Goal: Task Accomplishment & Management: Manage account settings

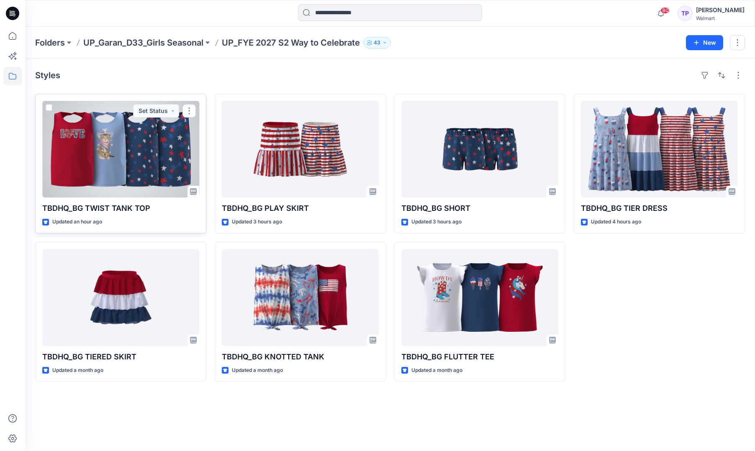
click at [152, 158] on div at bounding box center [120, 149] width 157 height 97
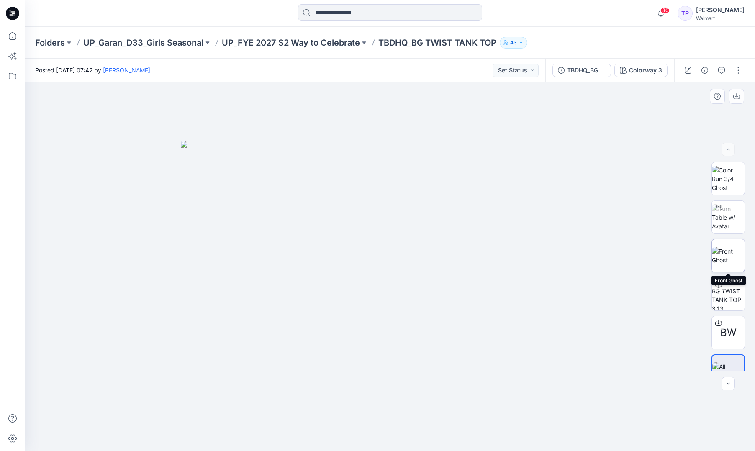
scroll to position [17, 0]
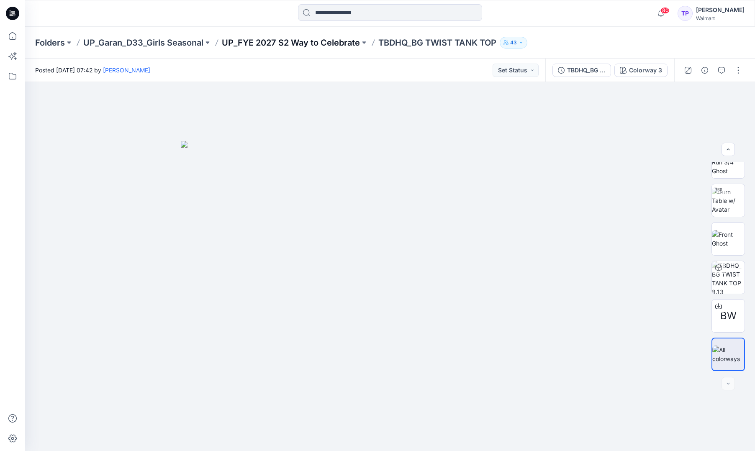
click at [276, 43] on p "UP_FYE 2027 S2 Way to Celebrate" at bounding box center [291, 43] width 138 height 12
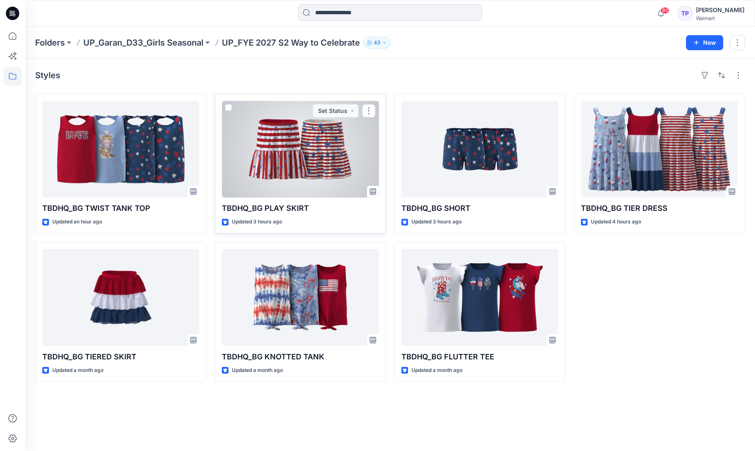
click at [309, 167] on div at bounding box center [300, 149] width 157 height 97
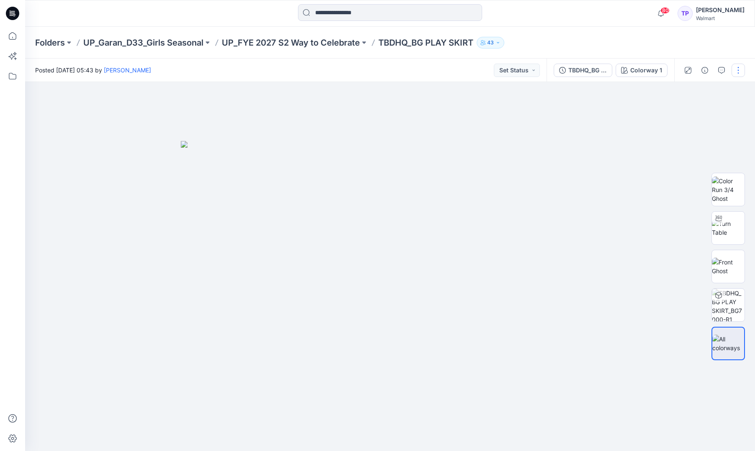
click at [743, 71] on button "button" at bounding box center [738, 70] width 13 height 13
click at [702, 114] on button "Edit" at bounding box center [703, 113] width 77 height 15
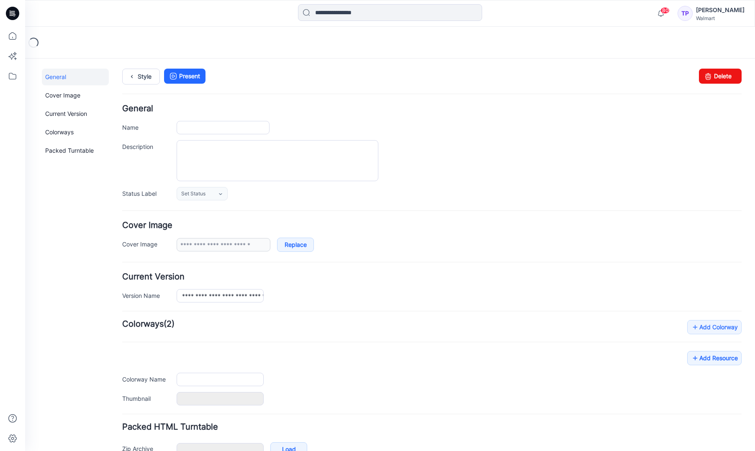
type input "**********"
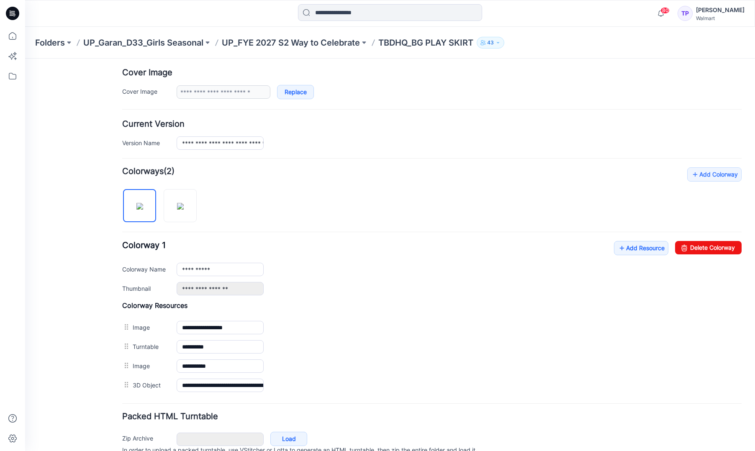
scroll to position [193, 0]
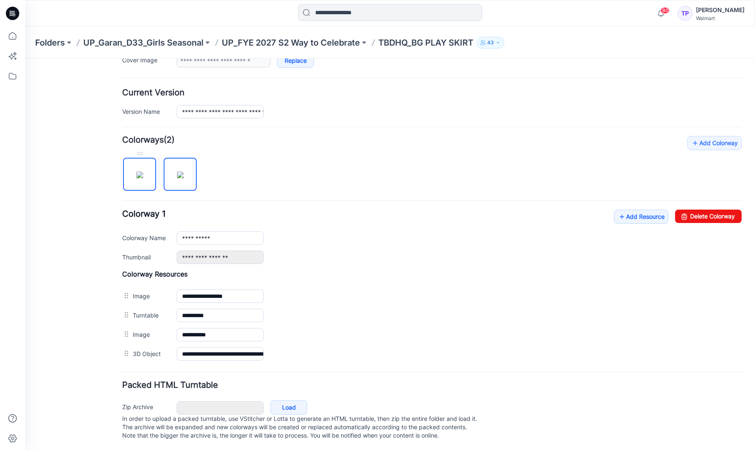
click at [137, 172] on img at bounding box center [140, 175] width 7 height 7
type input "**********"
click at [653, 210] on link "Add Resource" at bounding box center [641, 217] width 54 height 14
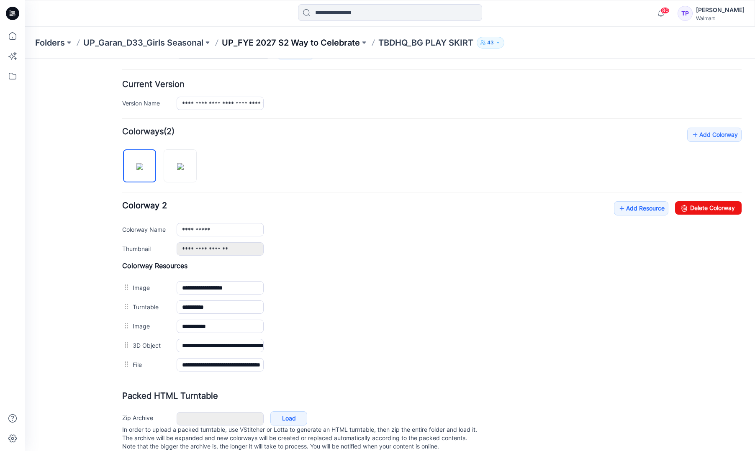
click at [294, 44] on p "UP_FYE 2027 S2 Way to Celebrate" at bounding box center [291, 43] width 138 height 12
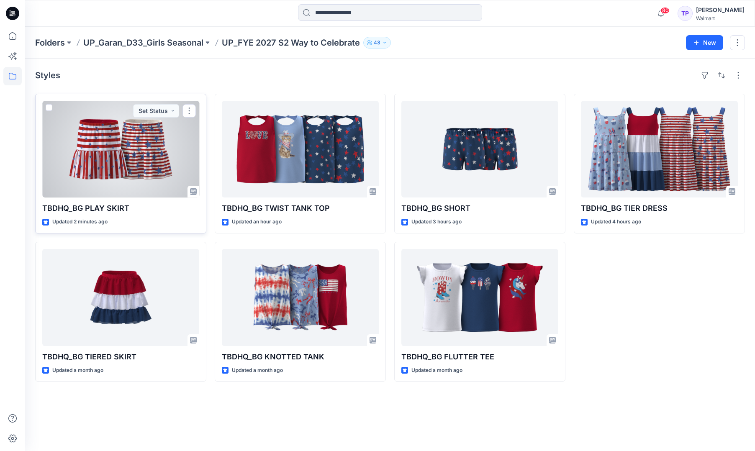
click at [81, 152] on div at bounding box center [120, 149] width 157 height 97
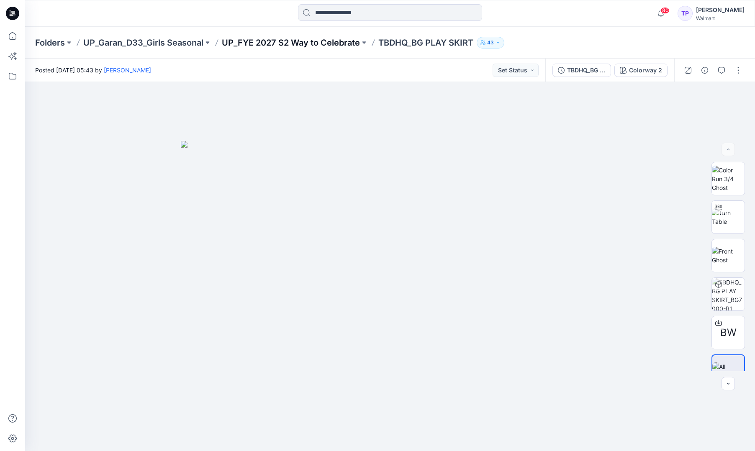
click at [308, 38] on p "UP_FYE 2027 S2 Way to Celebrate" at bounding box center [291, 43] width 138 height 12
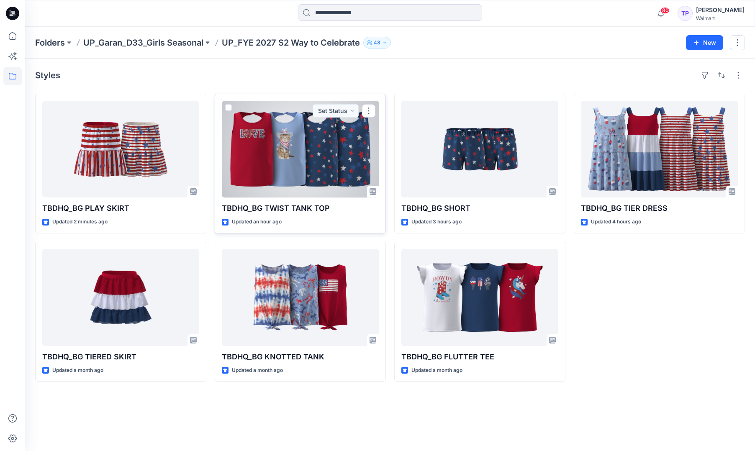
click at [289, 137] on div at bounding box center [300, 149] width 157 height 97
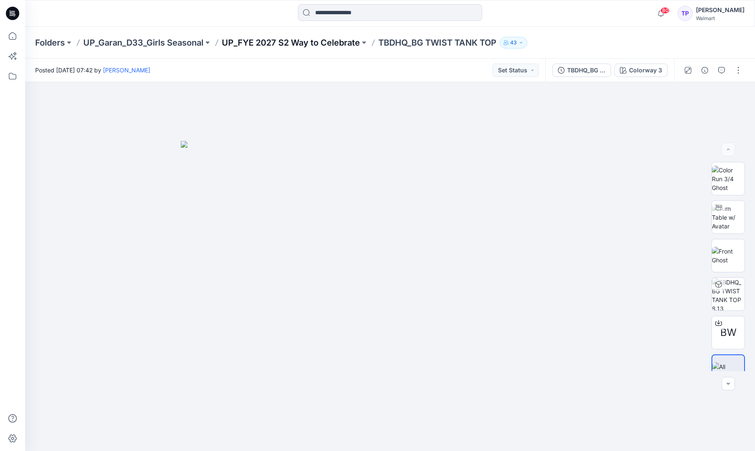
click at [330, 42] on p "UP_FYE 2027 S2 Way to Celebrate" at bounding box center [291, 43] width 138 height 12
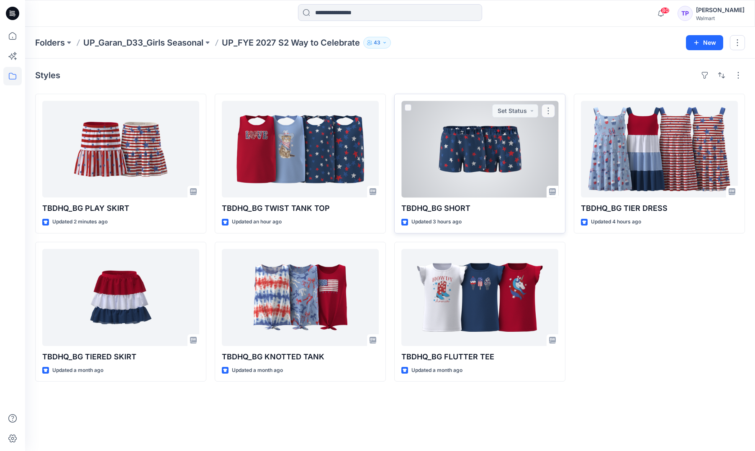
click at [524, 152] on div at bounding box center [480, 149] width 157 height 97
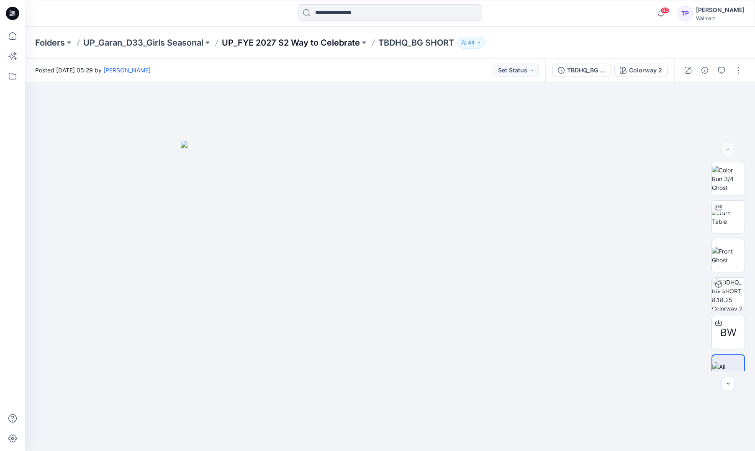
click at [308, 44] on p "UP_FYE 2027 S2 Way to Celebrate" at bounding box center [291, 43] width 138 height 12
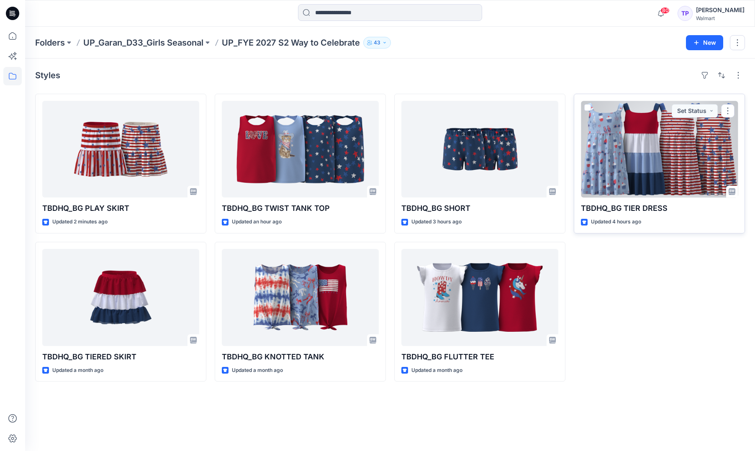
click at [646, 151] on div at bounding box center [659, 149] width 157 height 97
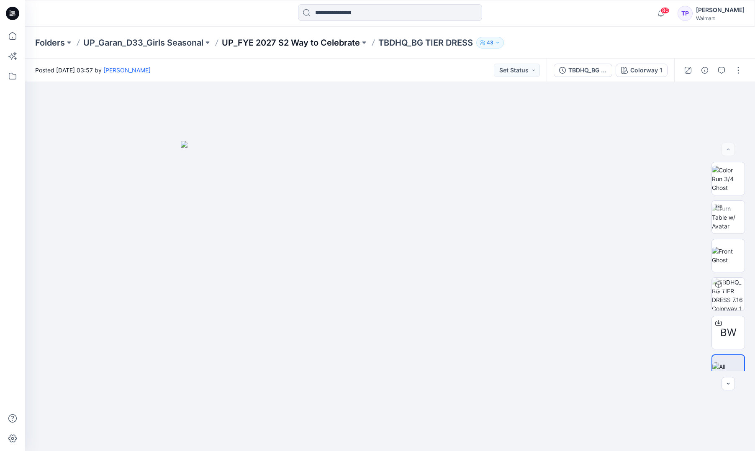
click at [342, 47] on p "UP_FYE 2027 S2 Way to Celebrate" at bounding box center [291, 43] width 138 height 12
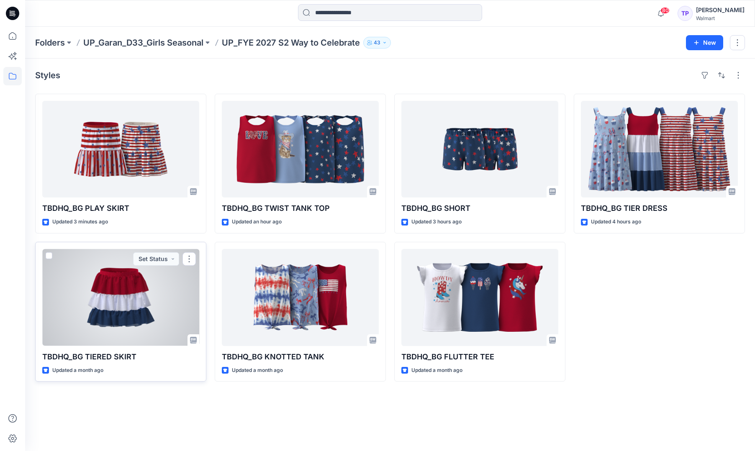
click at [103, 284] on div at bounding box center [120, 297] width 157 height 97
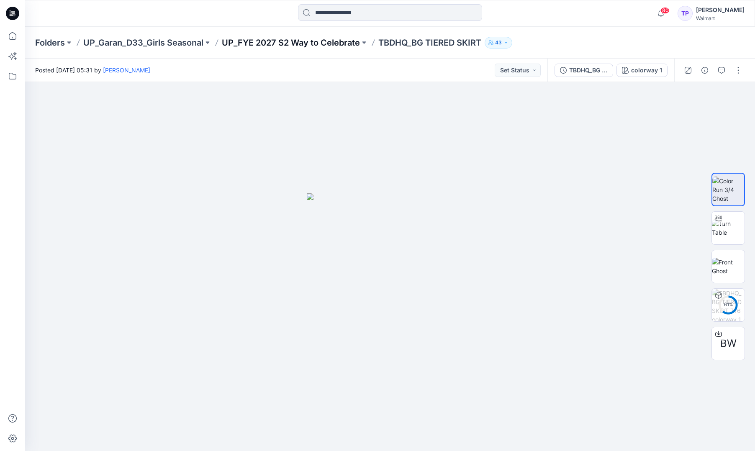
click at [276, 47] on p "UP_FYE 2027 S2 Way to Celebrate" at bounding box center [291, 43] width 138 height 12
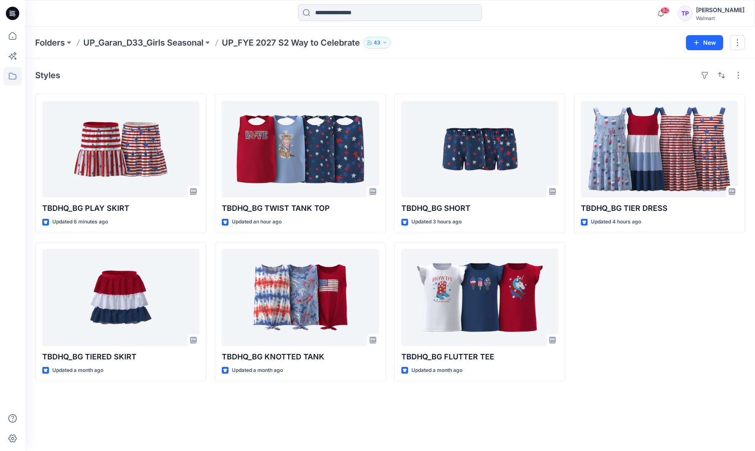
click at [10, 15] on icon at bounding box center [12, 15] width 4 height 0
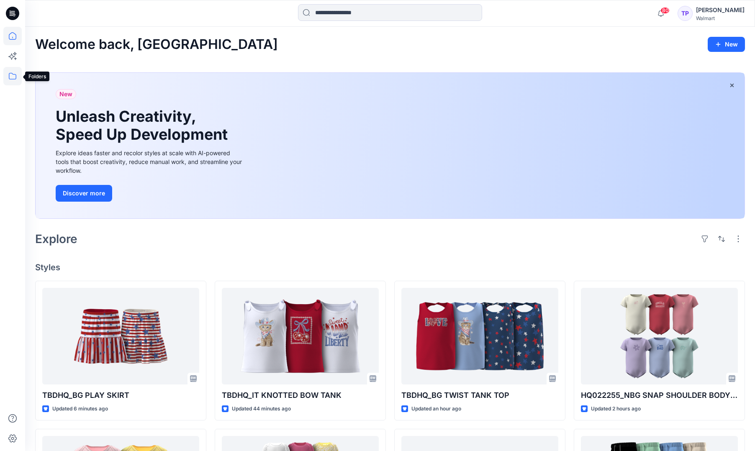
click at [11, 76] on icon at bounding box center [12, 76] width 18 height 18
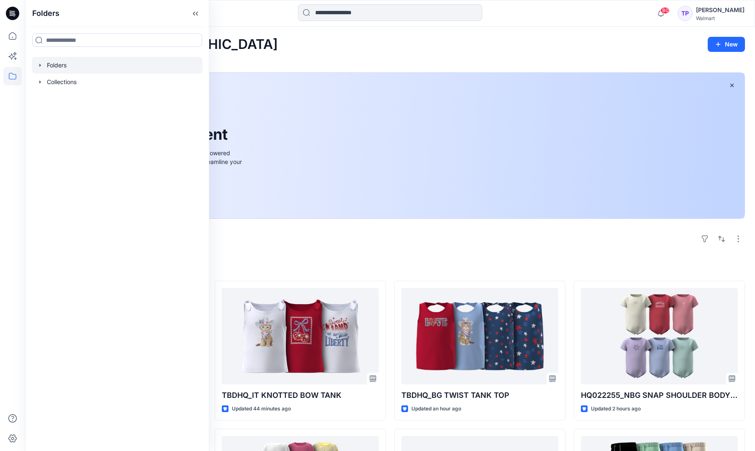
click at [39, 68] on icon "button" at bounding box center [40, 65] width 7 height 7
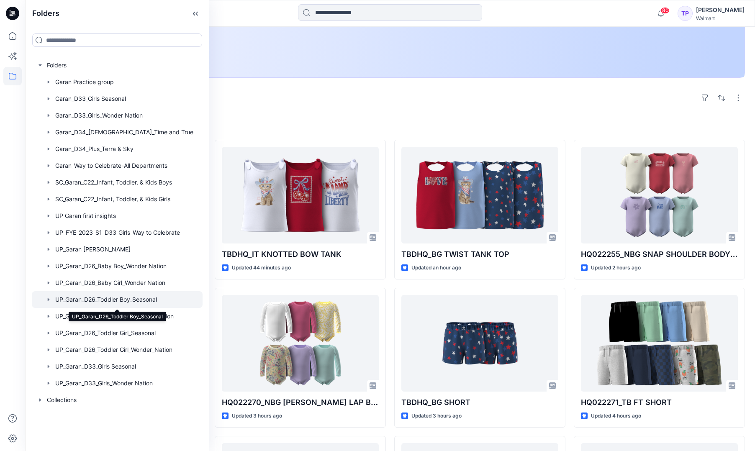
scroll to position [142, 0]
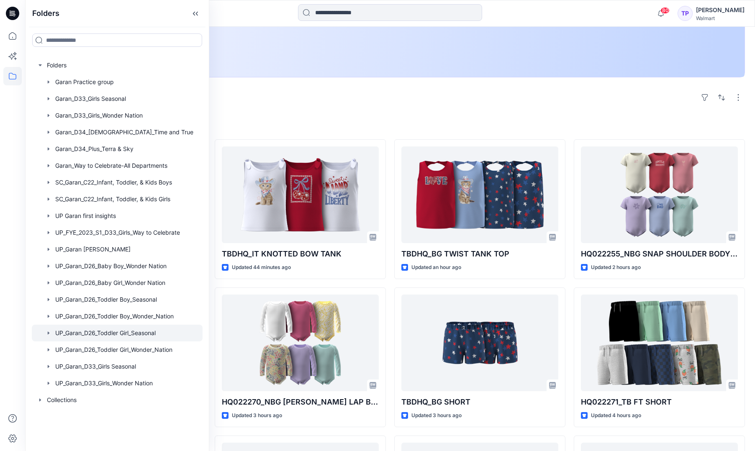
click at [103, 332] on div at bounding box center [117, 333] width 171 height 17
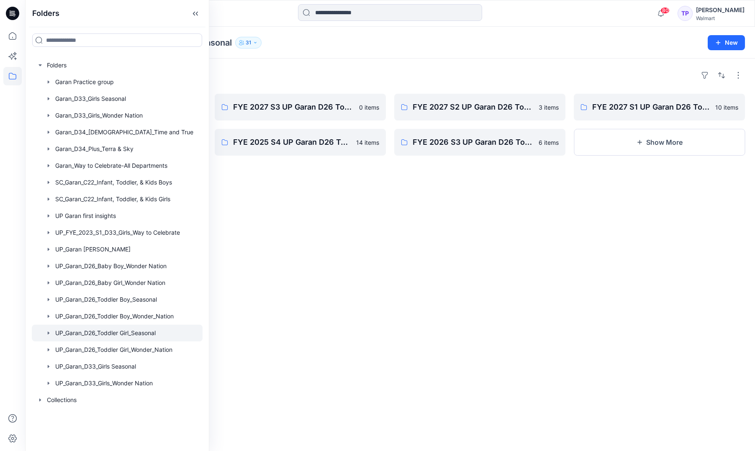
click at [490, 227] on div "Folders FYE 2027 S4 UP Garan D26 Toddler Girl_Seasonal 0 items FYE 2026 S4 UP G…" at bounding box center [390, 255] width 730 height 393
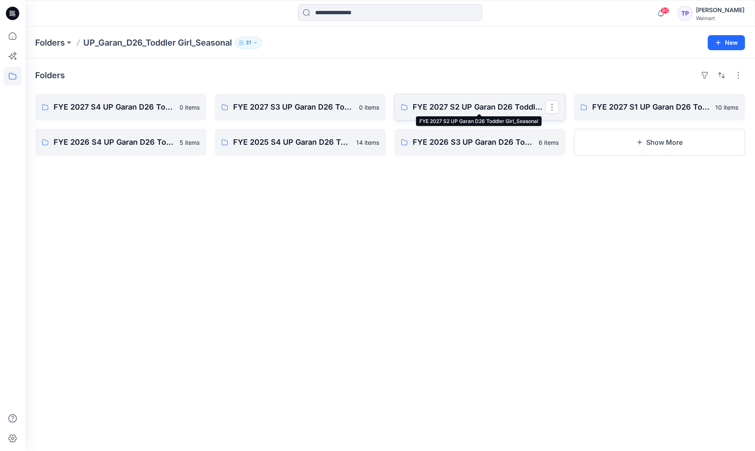
click at [446, 103] on p "FYE 2027 S2 UP Garan D26 Toddler Girl_Seasonal" at bounding box center [479, 107] width 133 height 12
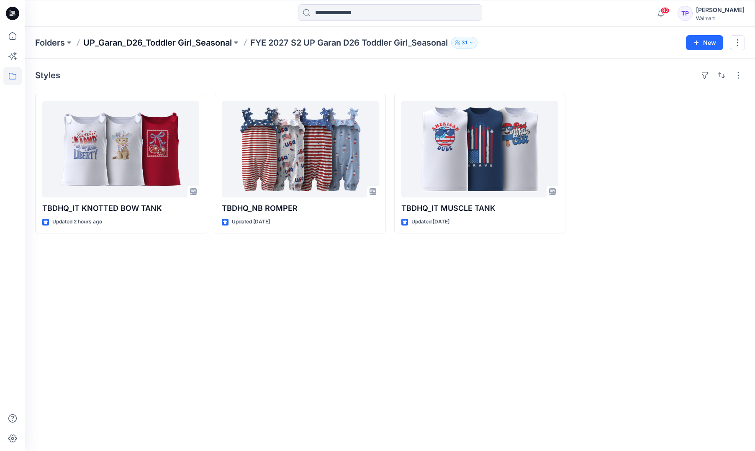
click at [199, 44] on p "UP_Garan_D26_Toddler Girl_Seasonal" at bounding box center [157, 43] width 149 height 12
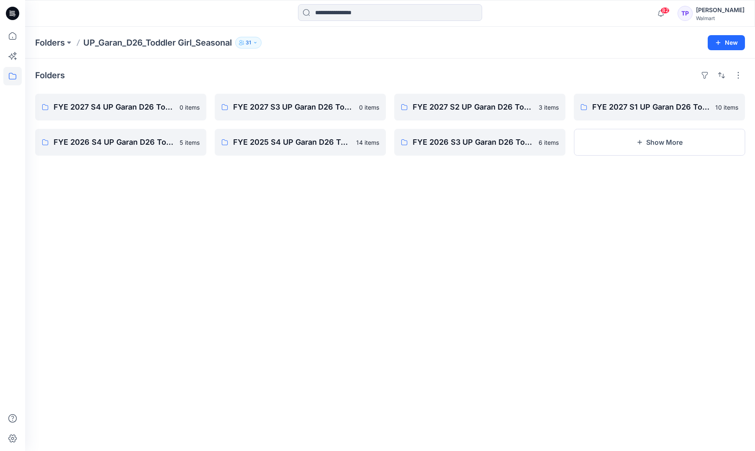
click at [15, 14] on icon at bounding box center [12, 13] width 13 height 27
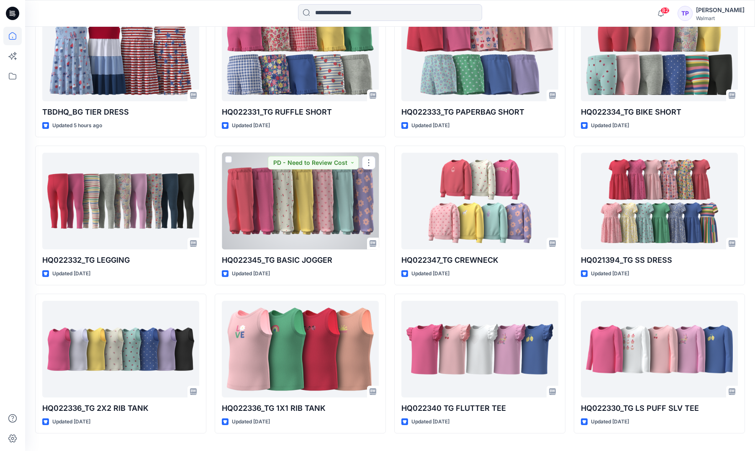
scroll to position [735, 0]
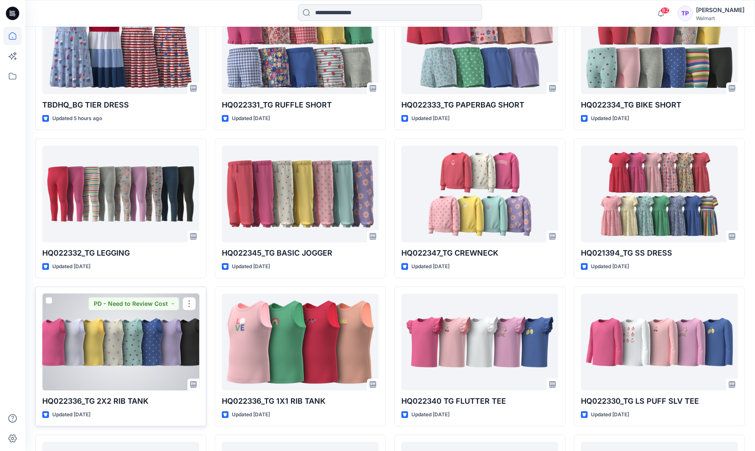
click at [155, 345] on div at bounding box center [120, 342] width 157 height 97
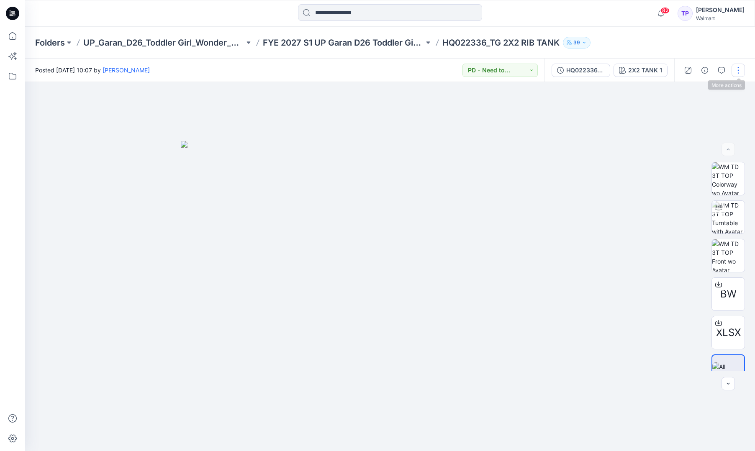
click at [742, 72] on button "button" at bounding box center [738, 70] width 13 height 13
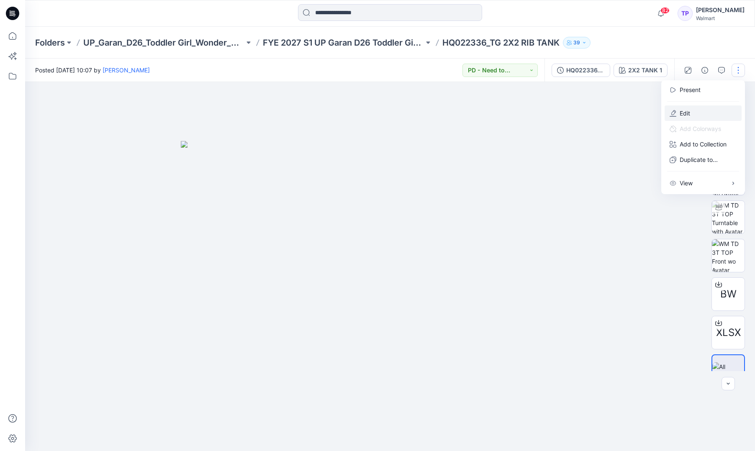
click at [717, 111] on button "Edit" at bounding box center [703, 113] width 77 height 15
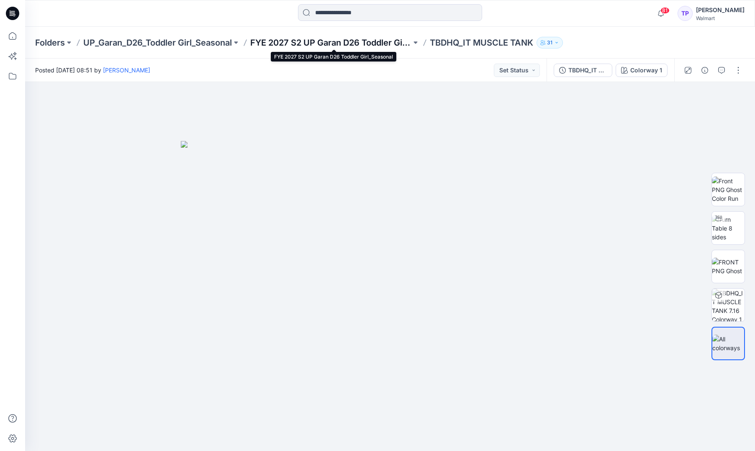
click at [350, 45] on p "FYE 2027 S2 UP Garan D26 Toddler Girl_Seasonal" at bounding box center [330, 43] width 161 height 12
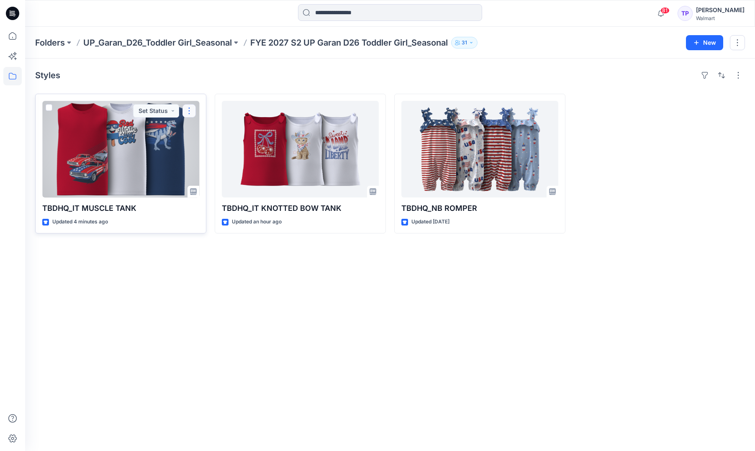
click at [192, 115] on button "button" at bounding box center [189, 110] width 13 height 13
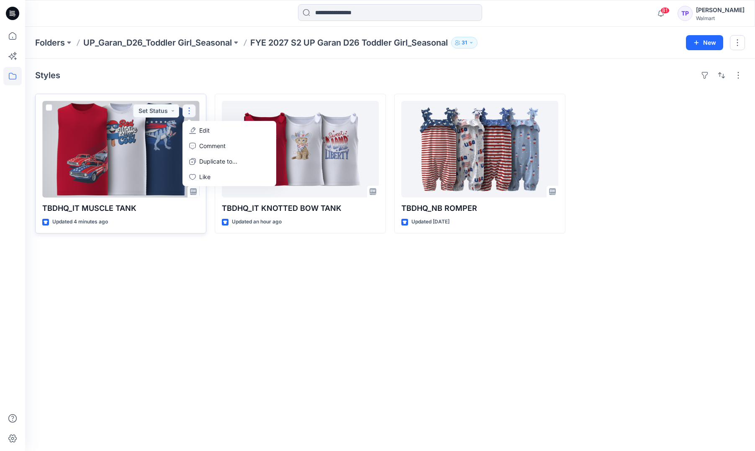
click at [197, 133] on button "Edit" at bounding box center [229, 130] width 90 height 15
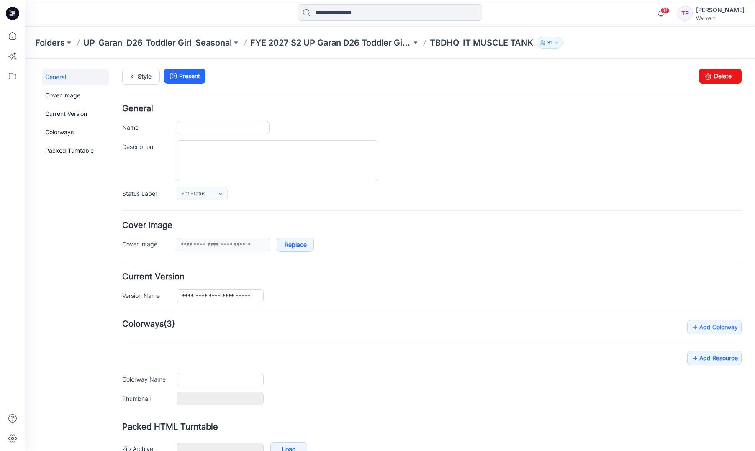
type input "**********"
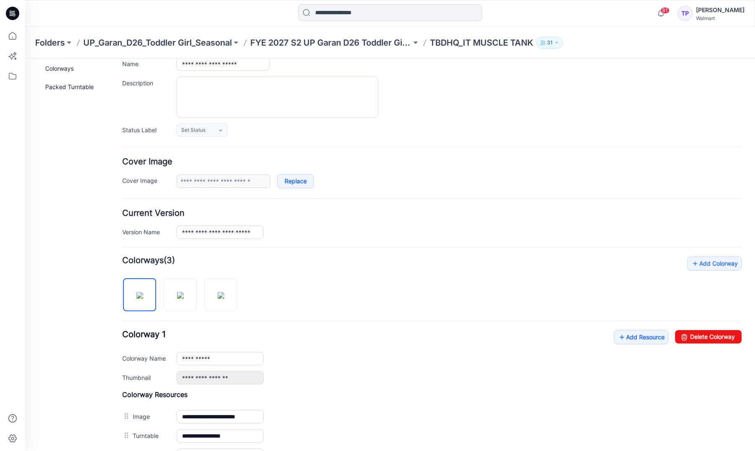
scroll to position [78, 0]
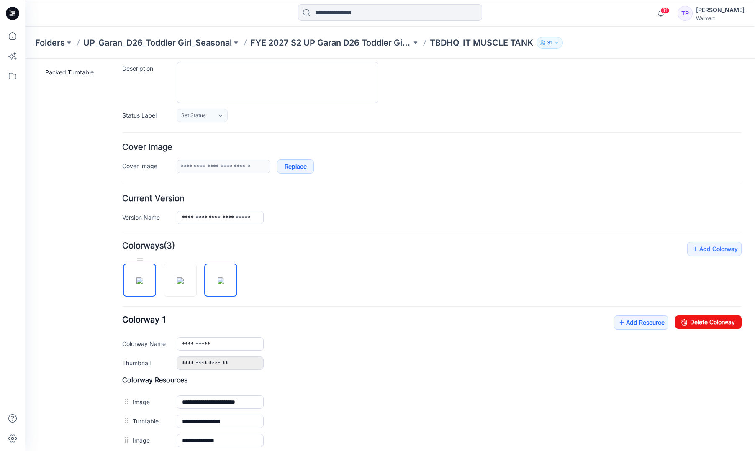
click at [143, 278] on img at bounding box center [140, 281] width 7 height 7
type input "**********"
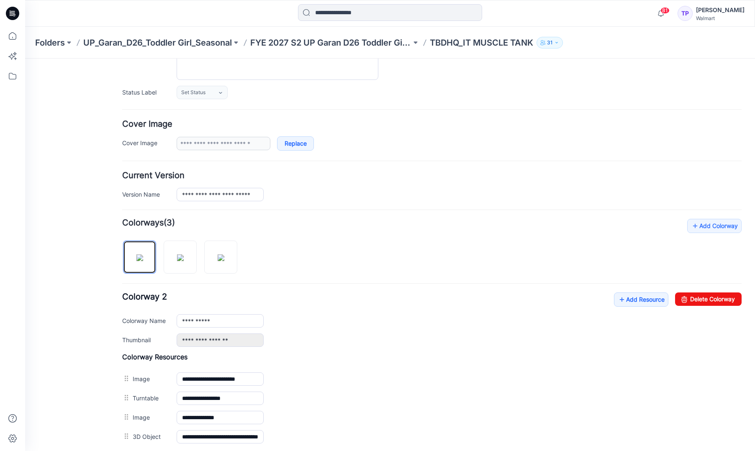
scroll to position [144, 0]
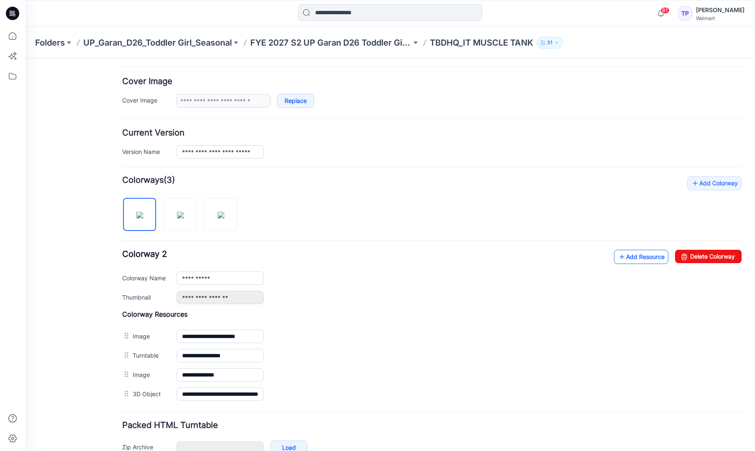
click at [636, 263] on link "Add Resource" at bounding box center [641, 257] width 54 height 14
click at [643, 252] on link "Add Resource" at bounding box center [641, 257] width 54 height 14
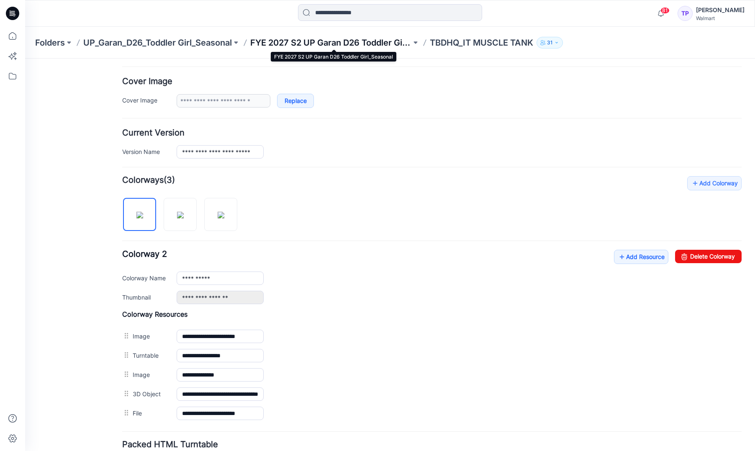
click at [280, 43] on p "FYE 2027 S2 UP Garan D26 Toddler Girl_Seasonal" at bounding box center [330, 43] width 161 height 12
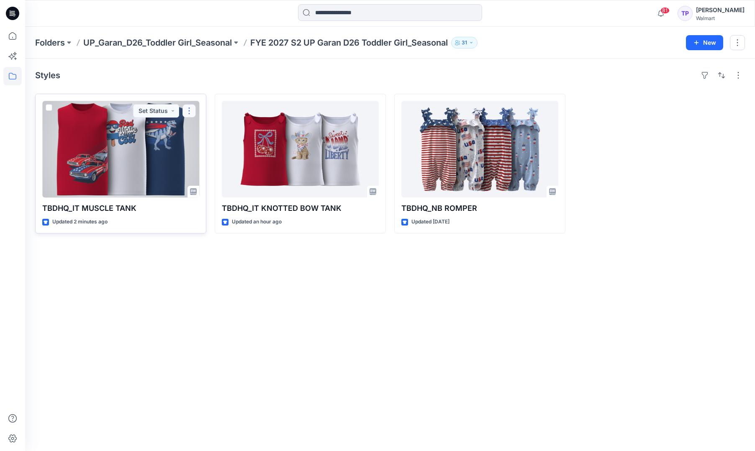
click at [187, 109] on button "button" at bounding box center [189, 110] width 13 height 13
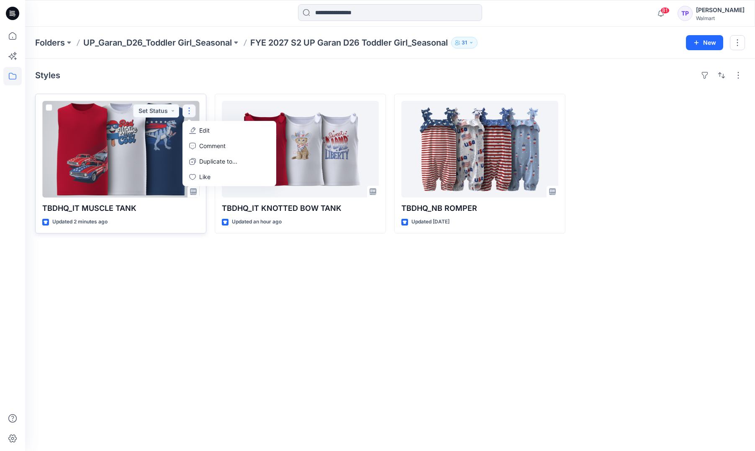
click at [203, 133] on p "Edit" at bounding box center [204, 130] width 10 height 9
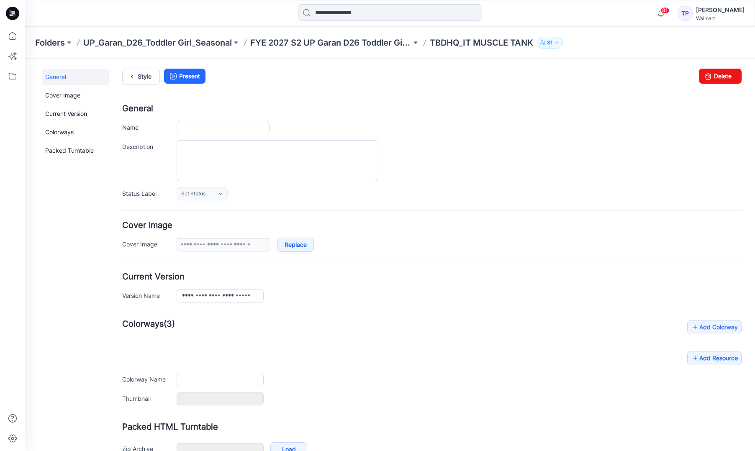
type input "**********"
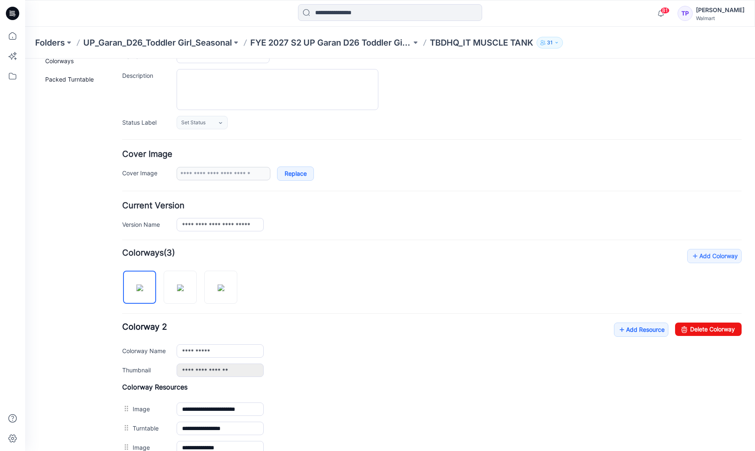
scroll to position [212, 0]
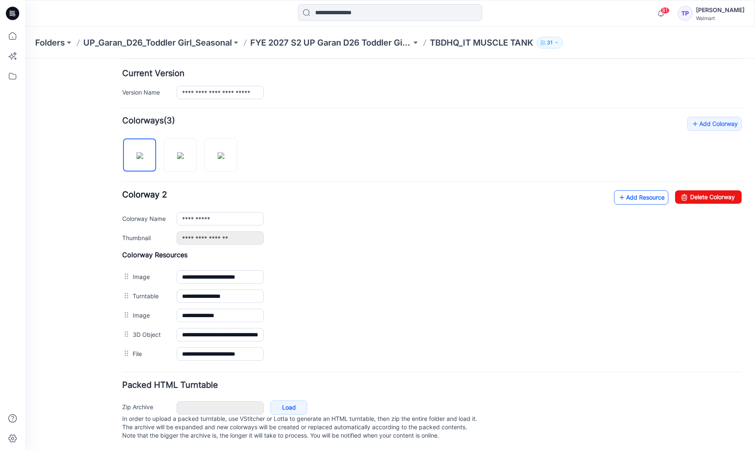
click at [636, 191] on link "Add Resource" at bounding box center [641, 198] width 54 height 14
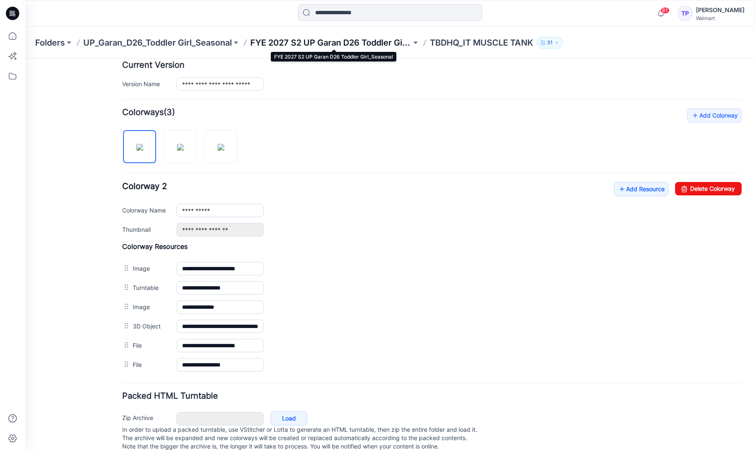
click at [291, 42] on p "FYE 2027 S2 UP Garan D26 Toddler Girl_Seasonal" at bounding box center [330, 43] width 161 height 12
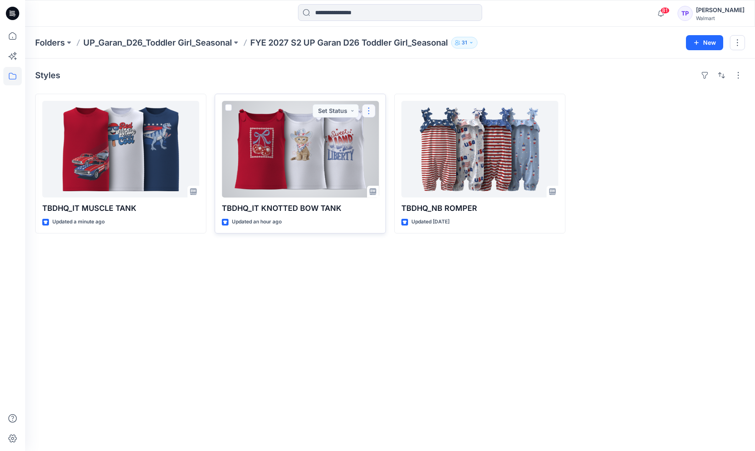
click at [373, 112] on button "button" at bounding box center [368, 110] width 13 height 13
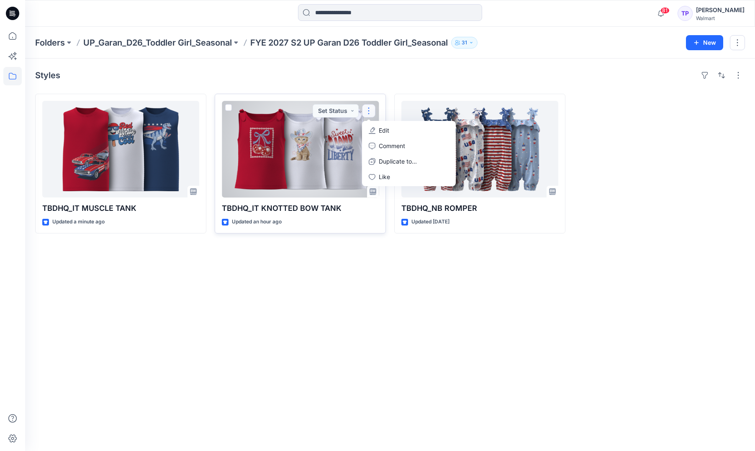
click at [376, 127] on button "Edit" at bounding box center [409, 130] width 90 height 15
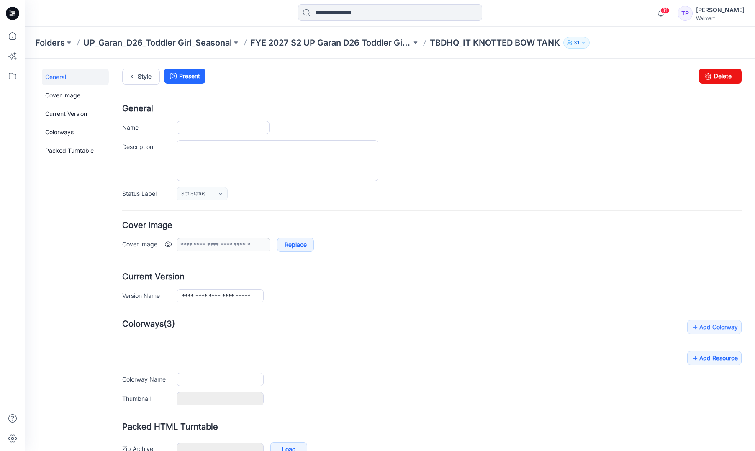
type input "**********"
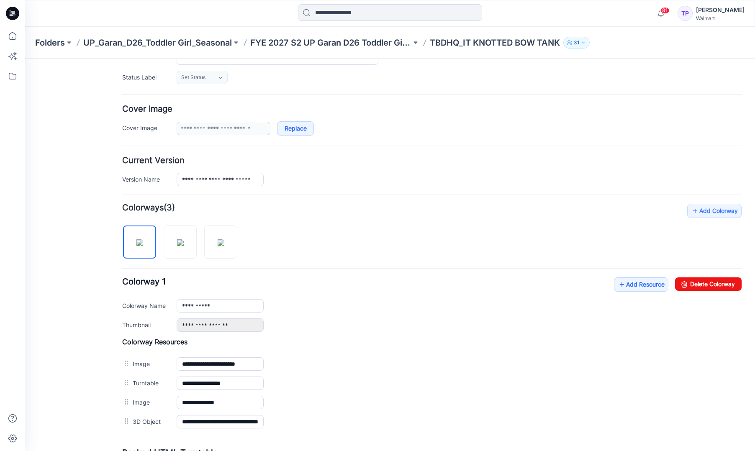
scroll to position [193, 0]
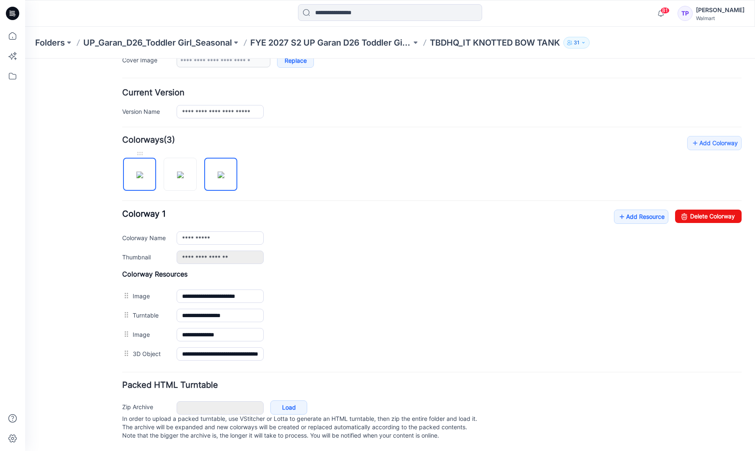
click at [143, 172] on img at bounding box center [140, 175] width 7 height 7
click at [646, 211] on link "Add Resource" at bounding box center [641, 217] width 54 height 14
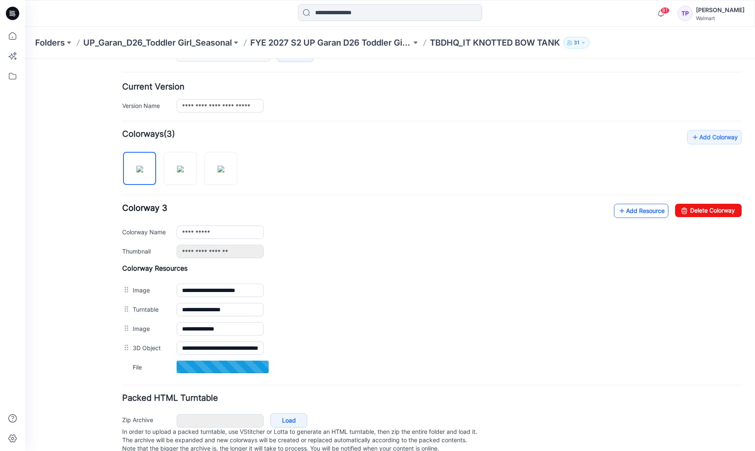
scroll to position [188, 0]
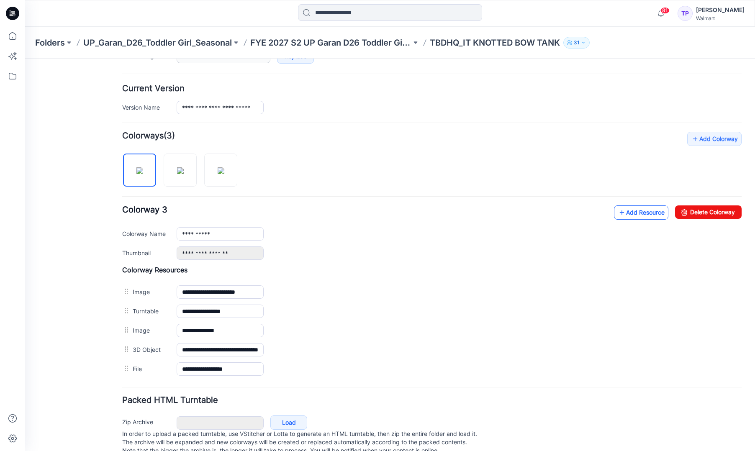
click at [649, 209] on link "Add Resource" at bounding box center [641, 213] width 54 height 14
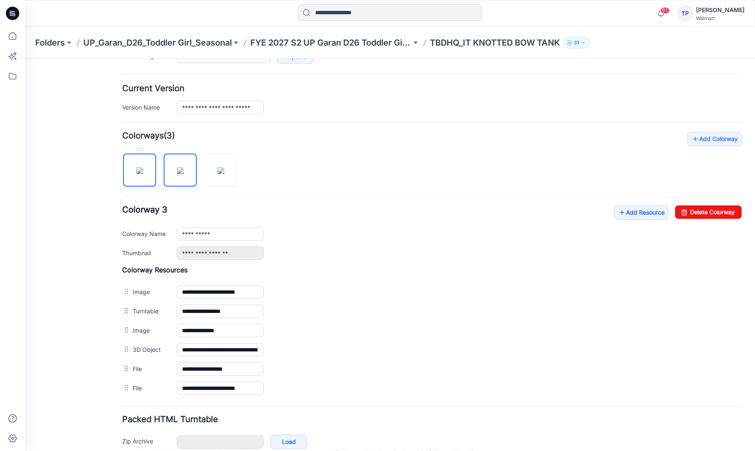
click at [143, 174] on img at bounding box center [140, 170] width 7 height 7
type input "**********"
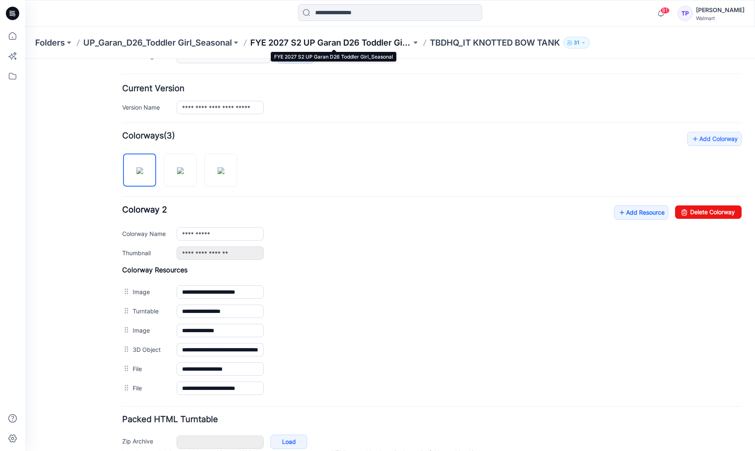
click at [306, 44] on p "FYE 2027 S2 UP Garan D26 Toddler Girl_Seasonal" at bounding box center [330, 43] width 161 height 12
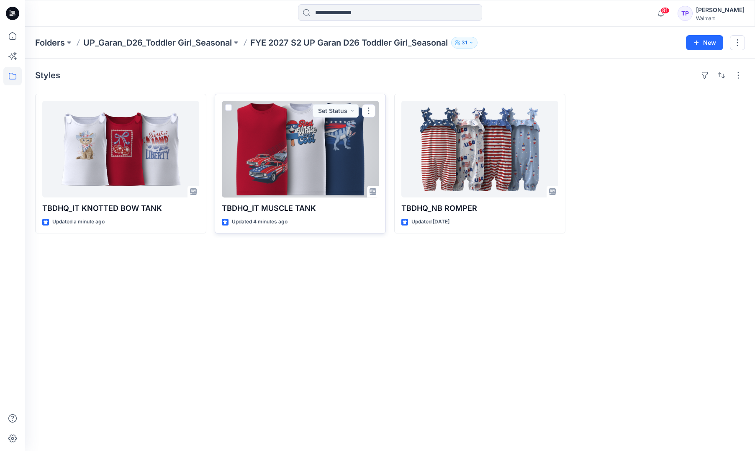
click at [298, 165] on div at bounding box center [300, 149] width 157 height 97
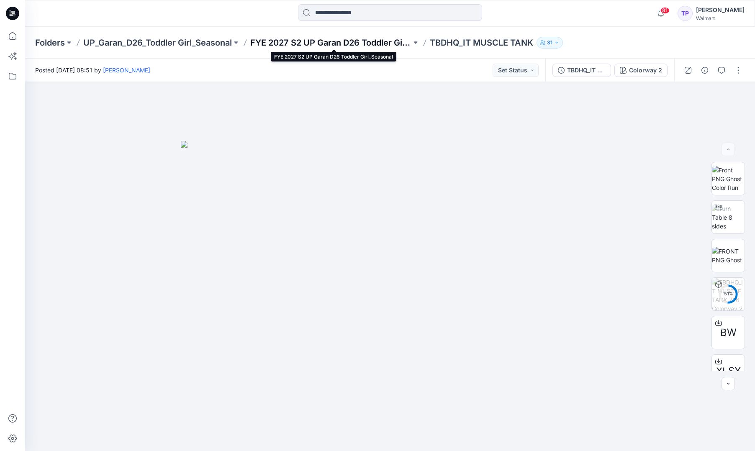
click at [272, 41] on p "FYE 2027 S2 UP Garan D26 Toddler Girl_Seasonal" at bounding box center [330, 43] width 161 height 12
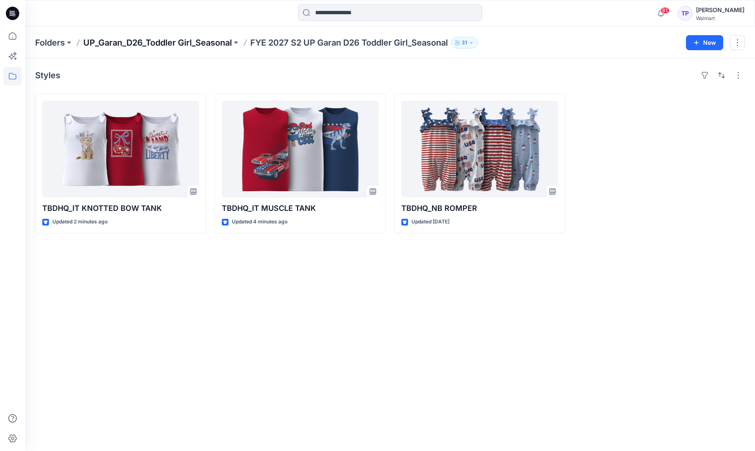
click at [198, 47] on p "UP_Garan_D26_Toddler Girl_Seasonal" at bounding box center [157, 43] width 149 height 12
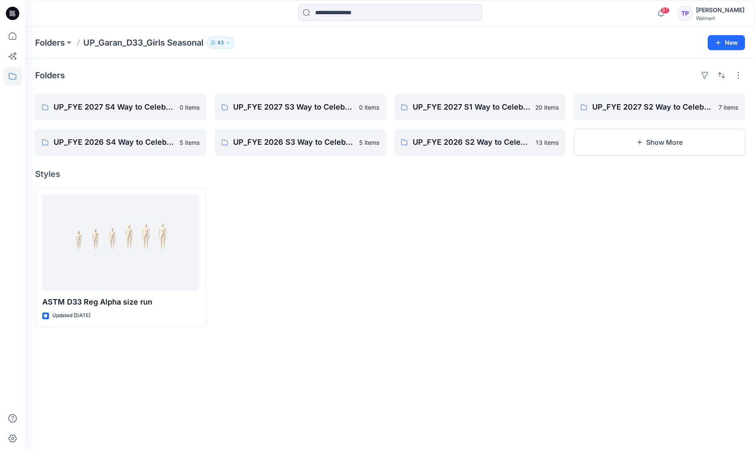
click at [13, 10] on icon at bounding box center [12, 13] width 13 height 13
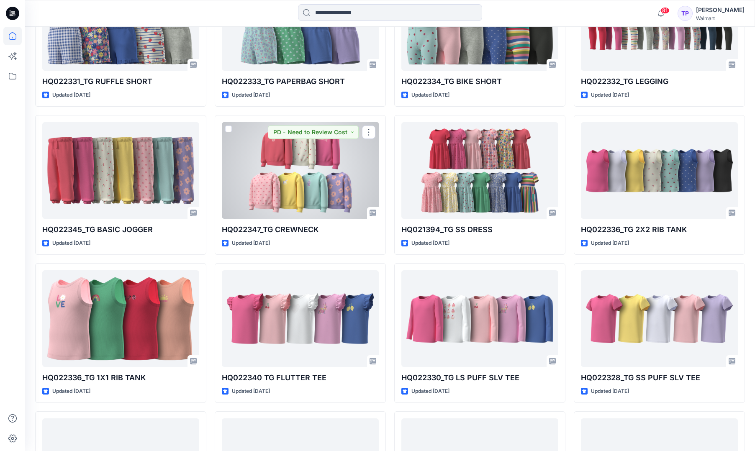
scroll to position [762, 0]
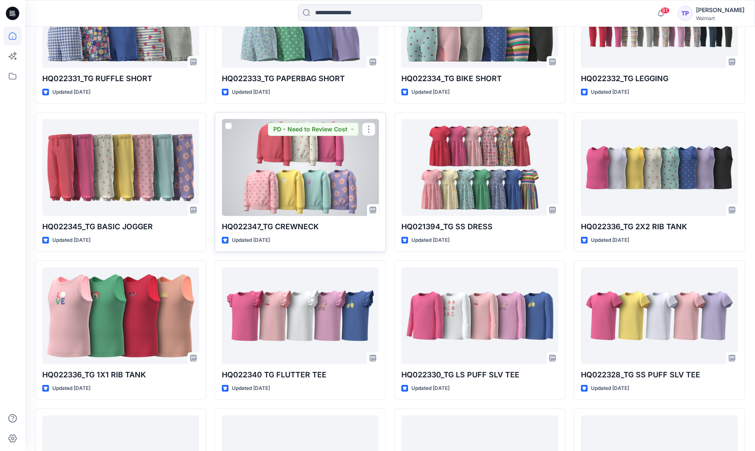
click at [258, 198] on div at bounding box center [300, 167] width 157 height 97
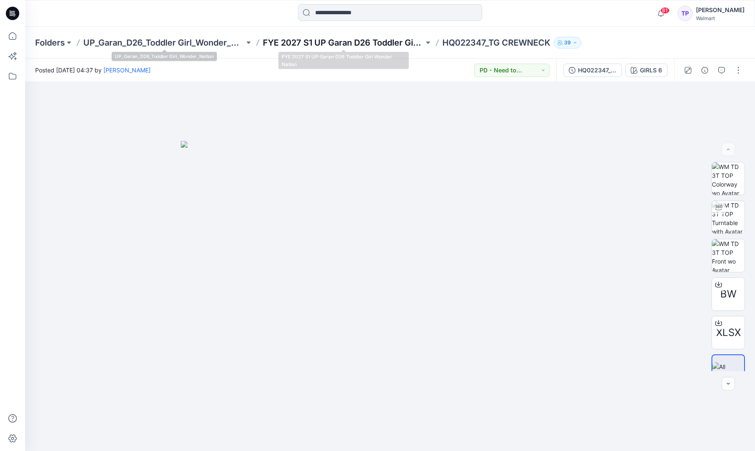
click at [371, 43] on p "FYE 2027 S1 UP Garan D26 Toddler Girl Wonder Nation" at bounding box center [343, 43] width 161 height 12
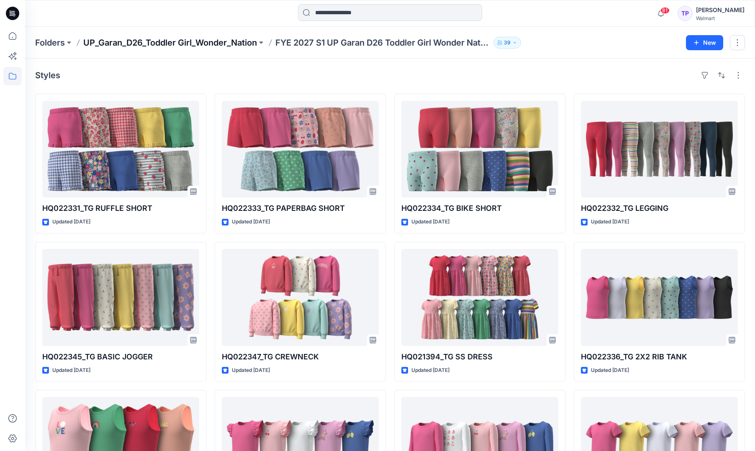
click at [237, 46] on p "UP_Garan_D26_Toddler Girl_Wonder_Nation" at bounding box center [170, 43] width 174 height 12
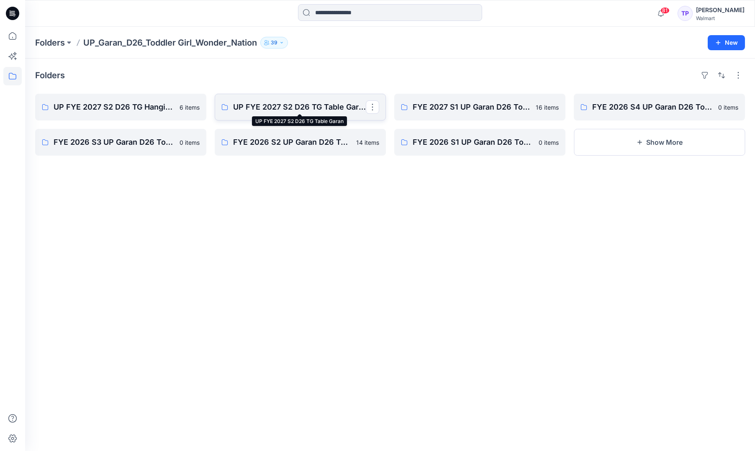
click at [273, 106] on p "UP FYE 2027 S2 D26 TG Table Garan" at bounding box center [299, 107] width 133 height 12
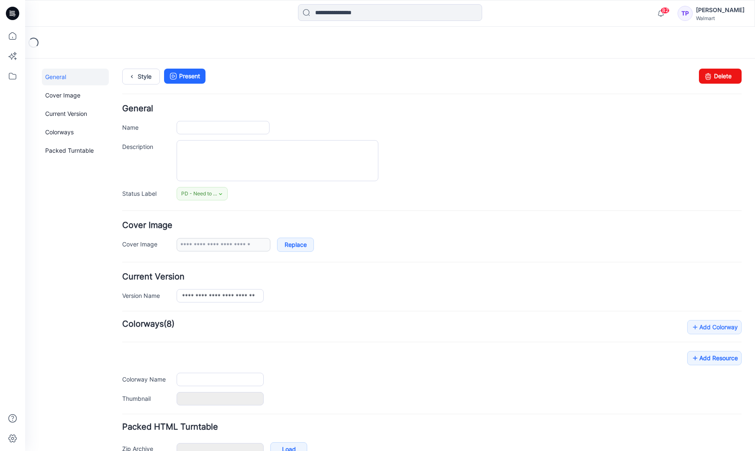
type input "**********"
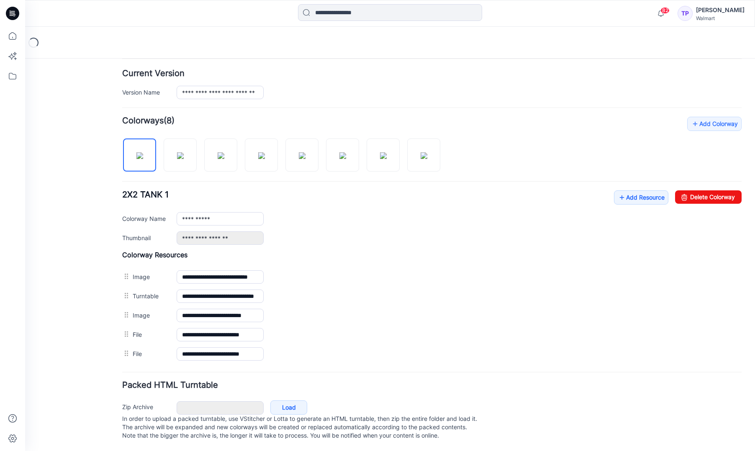
scroll to position [212, 0]
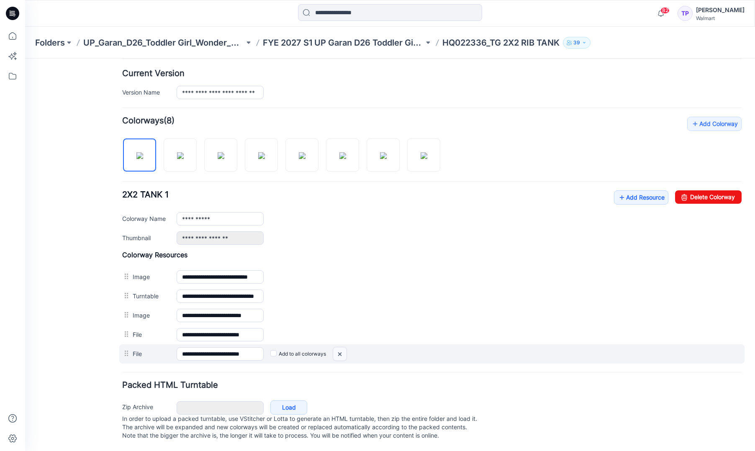
click at [25, 59] on img at bounding box center [25, 59] width 0 height 0
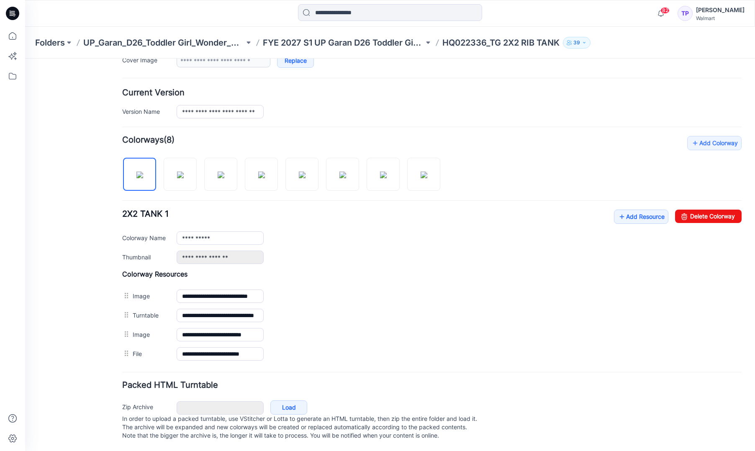
scroll to position [193, 0]
click at [638, 210] on link "Add Resource" at bounding box center [641, 217] width 54 height 14
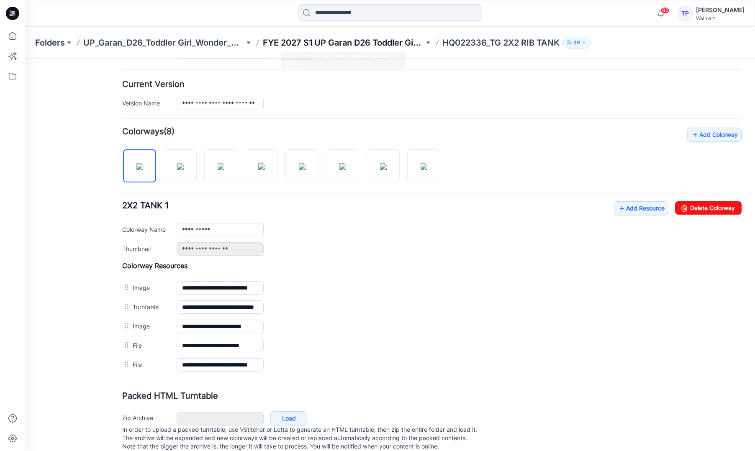
click at [310, 45] on p "FYE 2027 S1 UP Garan D26 Toddler Girl Wonder Nation" at bounding box center [343, 43] width 161 height 12
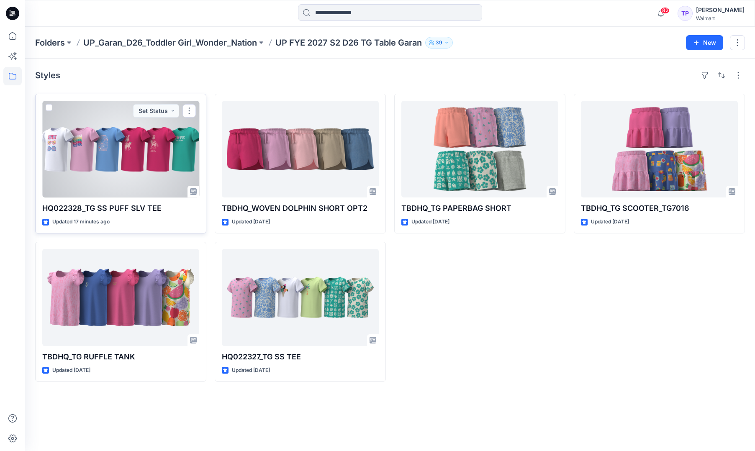
click at [90, 152] on div at bounding box center [120, 149] width 157 height 97
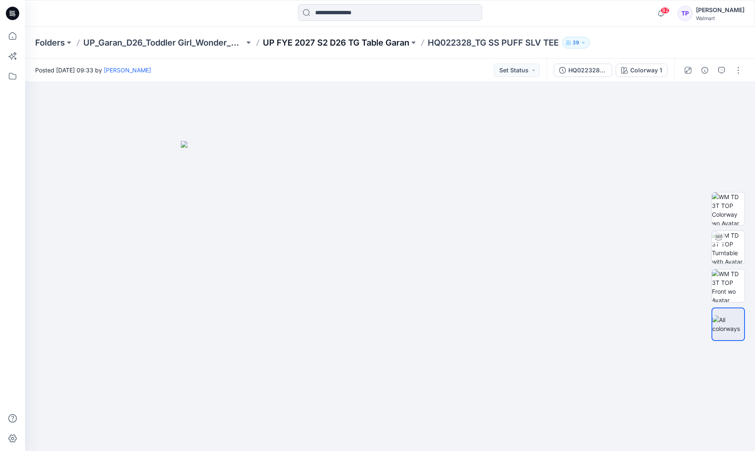
click at [286, 48] on p "UP FYE 2027 S2 D26 TG Table Garan" at bounding box center [336, 43] width 147 height 12
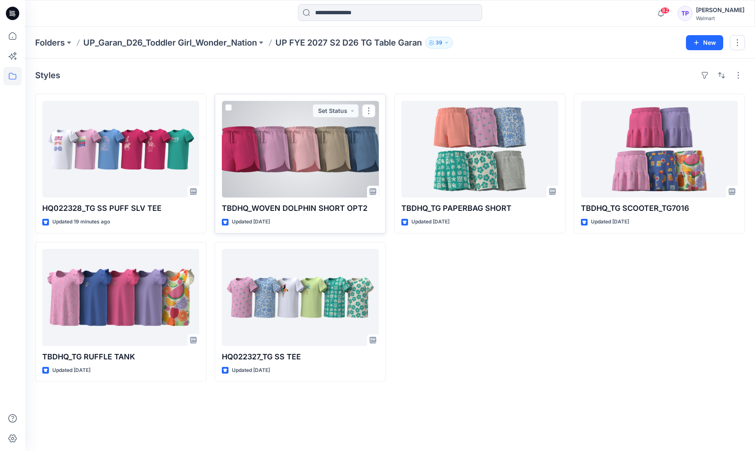
click at [280, 129] on div at bounding box center [300, 149] width 157 height 97
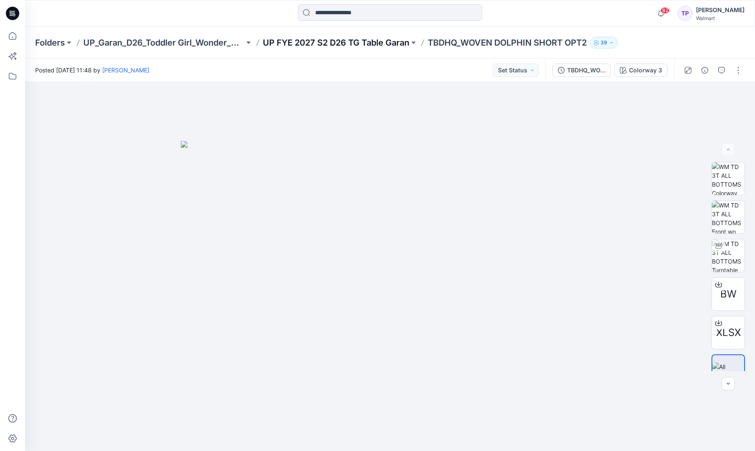
click at [332, 43] on p "UP FYE 2027 S2 D26 TG Table Garan" at bounding box center [336, 43] width 147 height 12
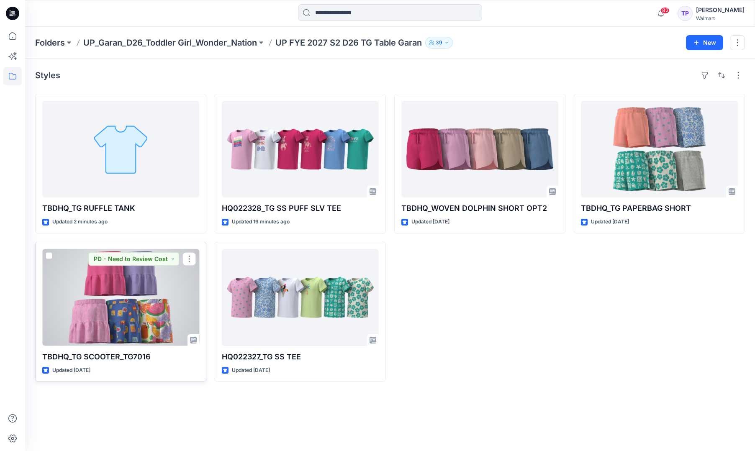
click at [160, 324] on div at bounding box center [120, 297] width 157 height 97
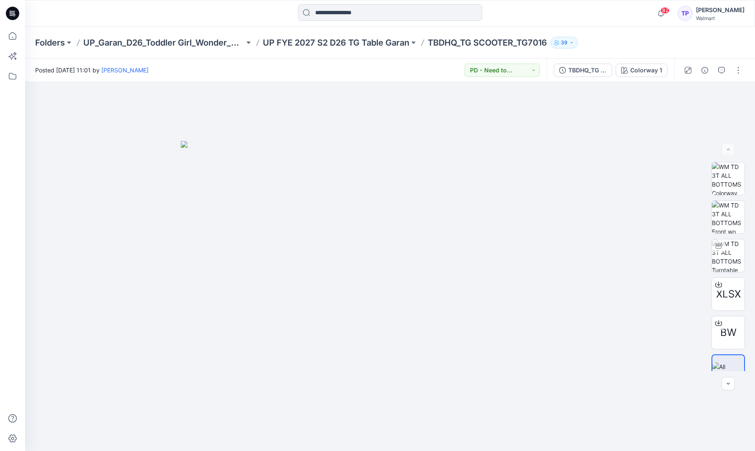
click at [383, 49] on div "Folders UP_Garan_D26_Toddler Girl_Wonder_Nation UP FYE 2027 S2 D26 TG Table Gar…" at bounding box center [390, 43] width 730 height 32
click at [372, 44] on p "UP FYE 2027 S2 D26 TG Table Garan" at bounding box center [336, 43] width 147 height 12
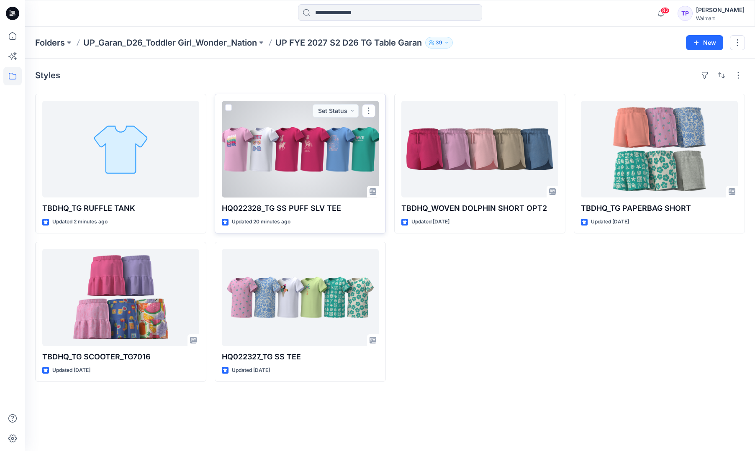
click at [301, 131] on div at bounding box center [300, 149] width 157 height 97
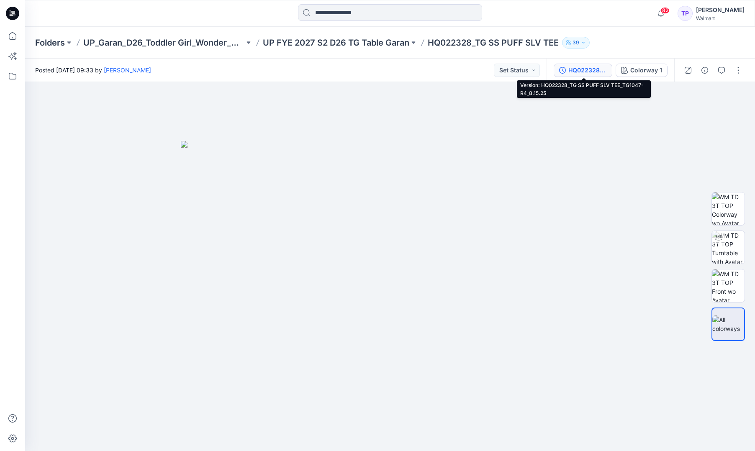
click at [578, 67] on div "HQ022328_TG SS PUFF SLV TEE_TG1047-R4_8.15.25" at bounding box center [588, 70] width 39 height 9
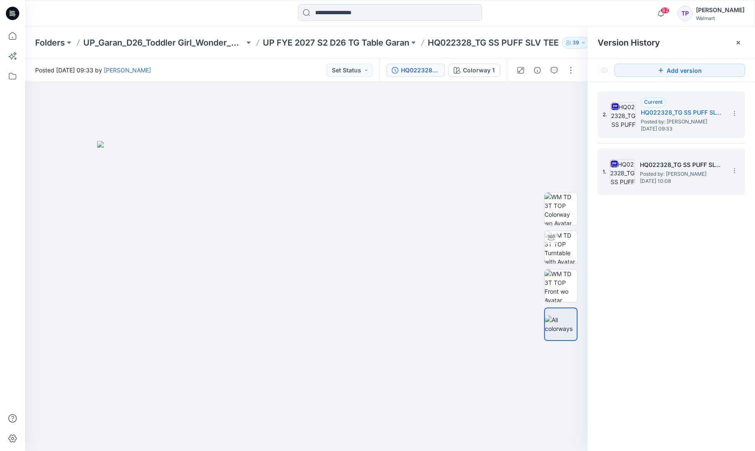
click at [650, 170] on span "Posted by: Tshara Payne" at bounding box center [682, 174] width 84 height 8
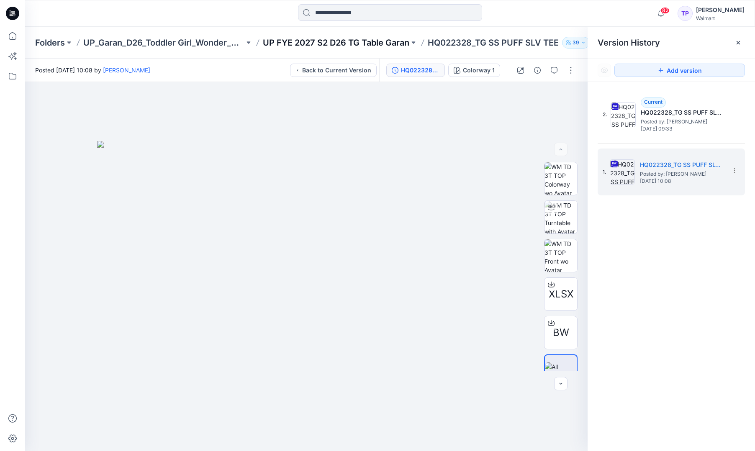
click at [396, 39] on p "UP FYE 2027 S2 D26 TG Table Garan" at bounding box center [336, 43] width 147 height 12
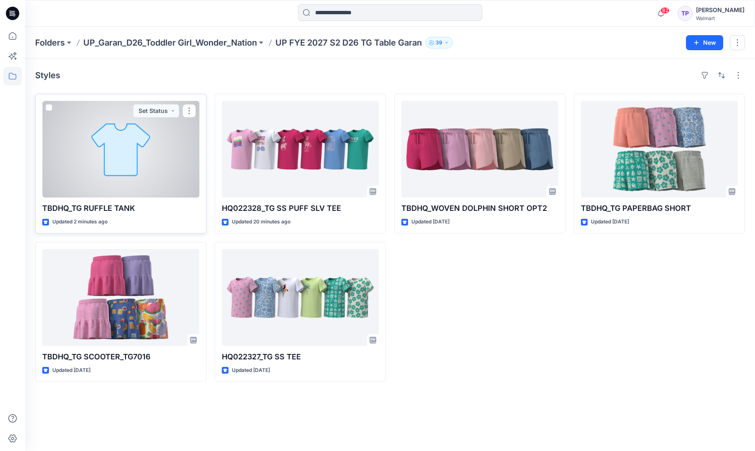
click at [142, 171] on div at bounding box center [120, 149] width 157 height 97
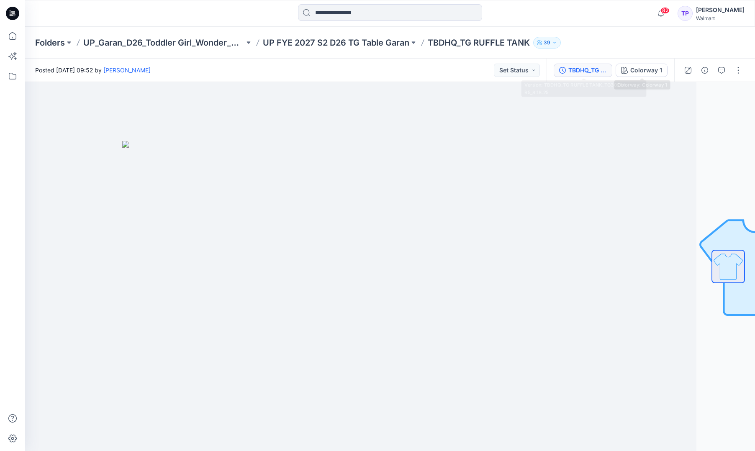
click at [586, 66] on div "TBDHQ_TG RUFFLE TANK_TG3026-R5_8.18.25" at bounding box center [588, 70] width 39 height 9
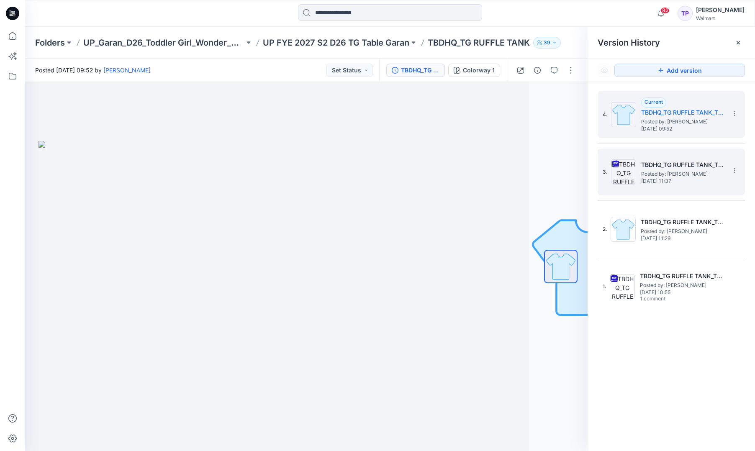
click at [650, 167] on h5 "TBDHQ_TG RUFFLE TANK_TG3026-R3_7.22.25" at bounding box center [683, 165] width 84 height 10
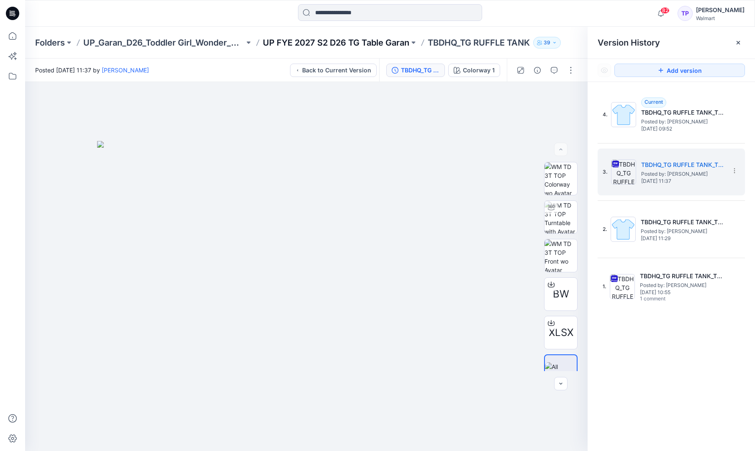
click at [376, 44] on p "UP FYE 2027 S2 D26 TG Table Garan" at bounding box center [336, 43] width 147 height 12
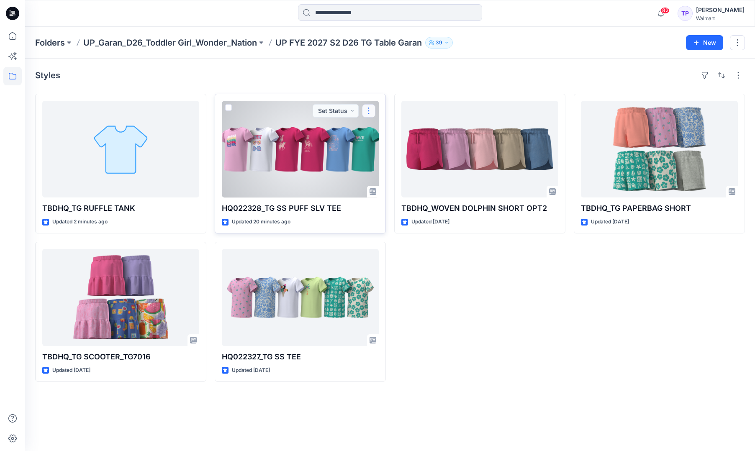
click at [368, 111] on button "button" at bounding box center [368, 110] width 13 height 13
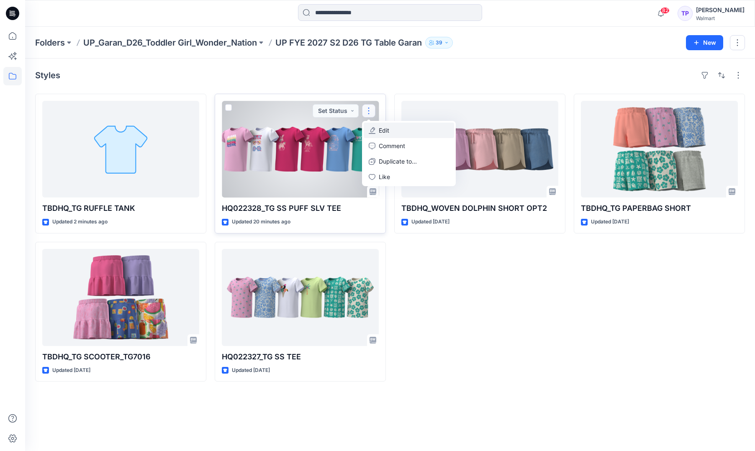
click at [413, 127] on button "Edit" at bounding box center [409, 130] width 90 height 15
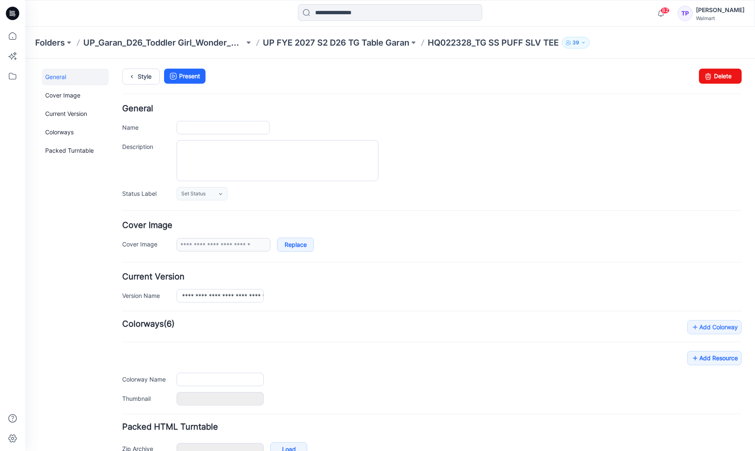
type input "**********"
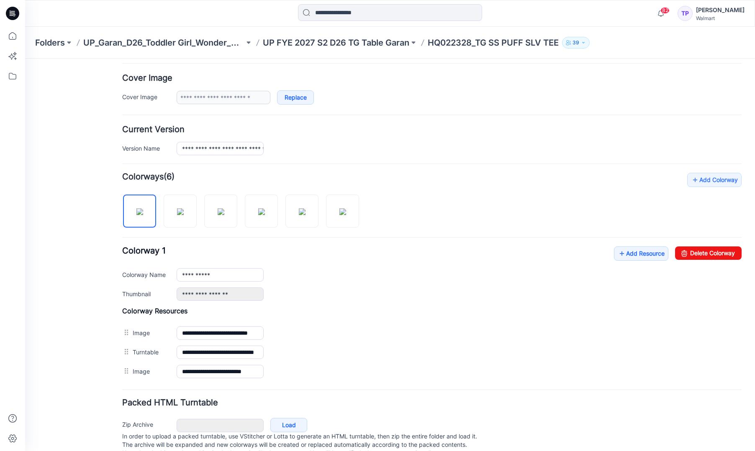
scroll to position [173, 0]
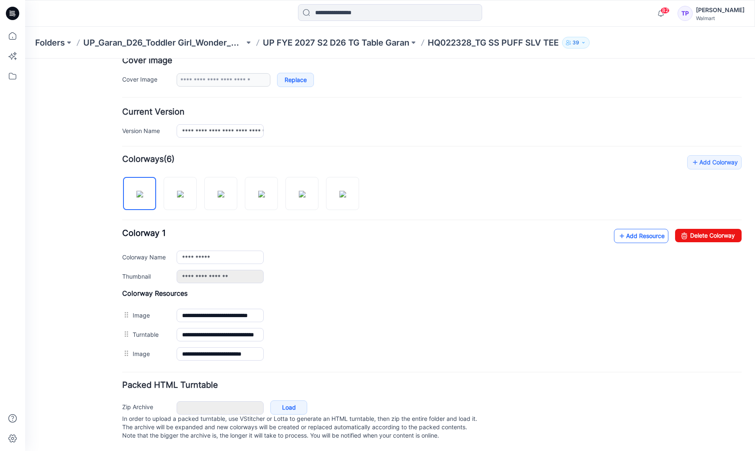
click at [629, 229] on link "Add Resource" at bounding box center [641, 236] width 54 height 14
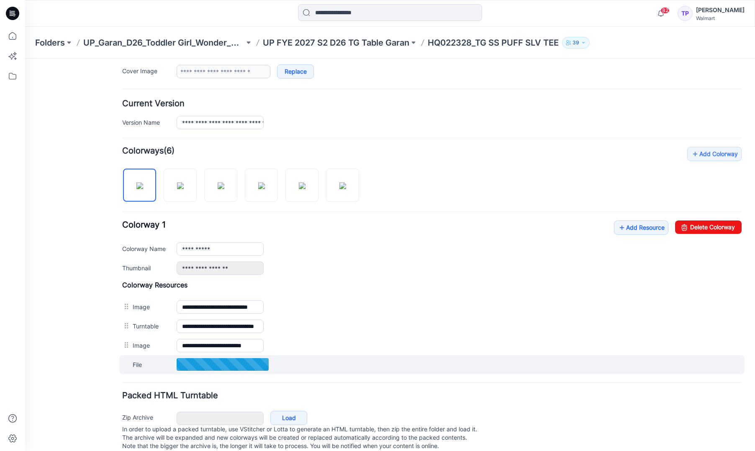
click at [283, 368] on div "File Cancel Add to all colorways" at bounding box center [432, 364] width 626 height 19
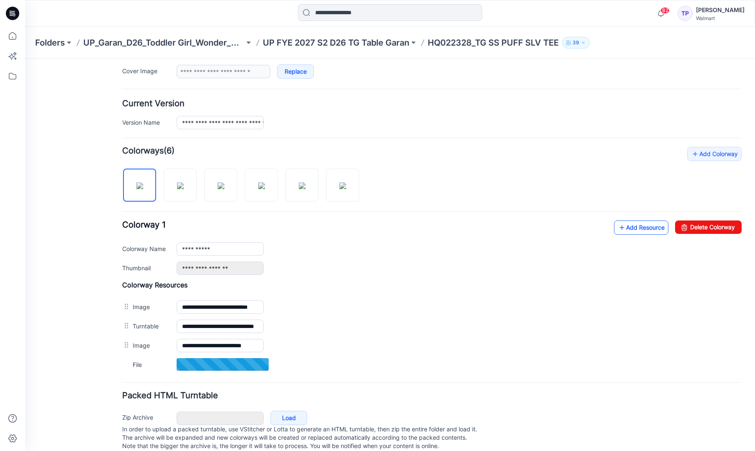
drag, startPoint x: 624, startPoint y: 238, endPoint x: 626, endPoint y: 231, distance: 6.9
click at [625, 237] on div "**********" at bounding box center [432, 248] width 620 height 54
click at [626, 231] on link "Add Resource" at bounding box center [641, 228] width 54 height 14
click at [299, 38] on p "UP FYE 2027 S2 D26 TG Table Garan" at bounding box center [336, 43] width 147 height 12
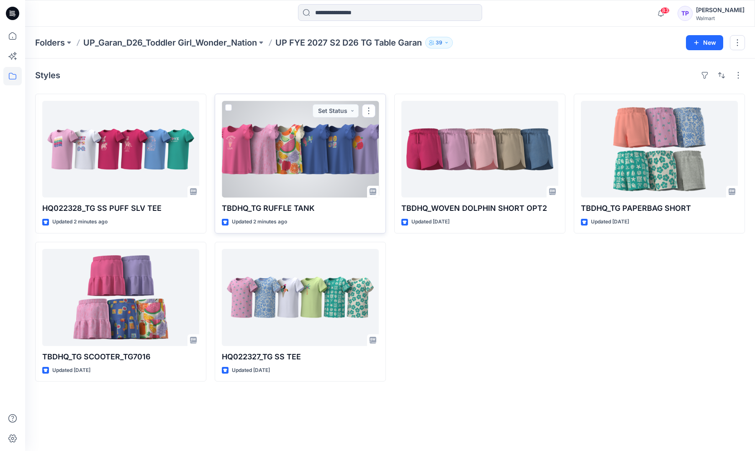
click at [299, 133] on div at bounding box center [300, 149] width 157 height 97
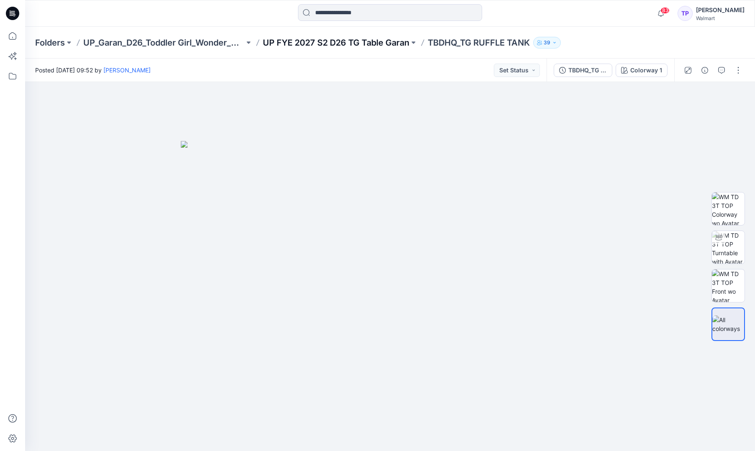
click at [363, 41] on p "UP FYE 2027 S2 D26 TG Table Garan" at bounding box center [336, 43] width 147 height 12
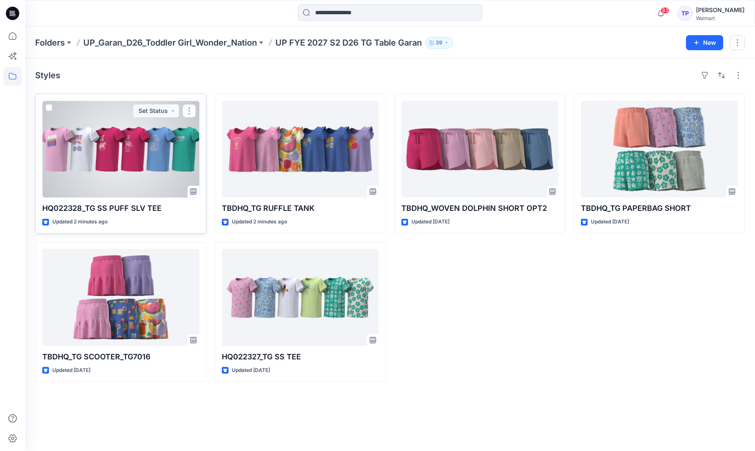
click at [133, 157] on div at bounding box center [120, 149] width 157 height 97
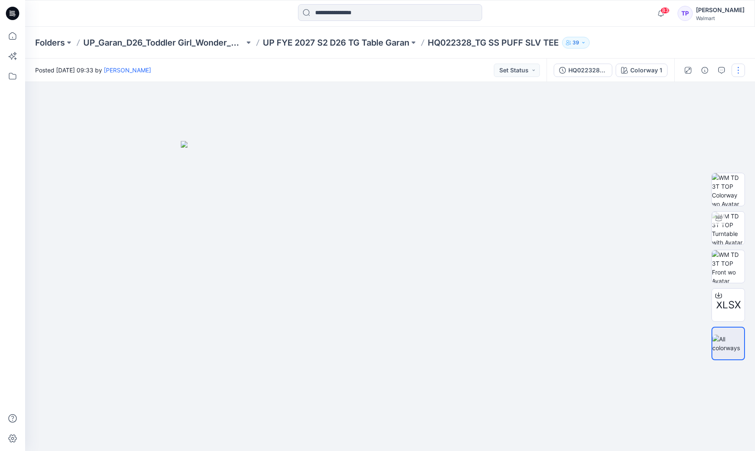
click at [739, 70] on button "button" at bounding box center [738, 70] width 13 height 13
click at [709, 108] on button "Edit" at bounding box center [703, 113] width 77 height 15
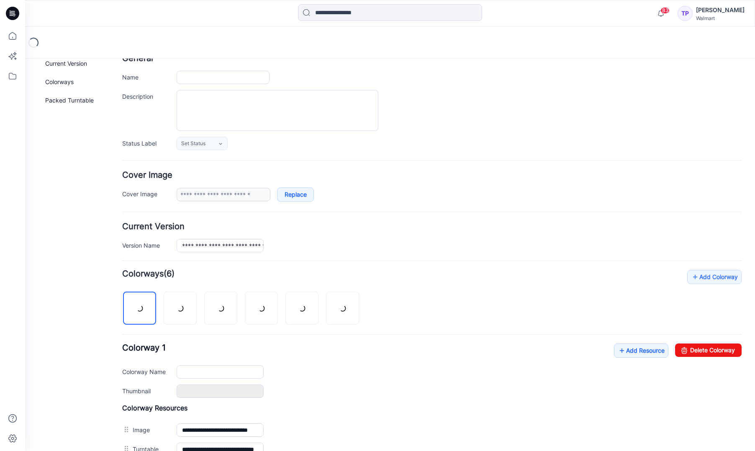
type input "**********"
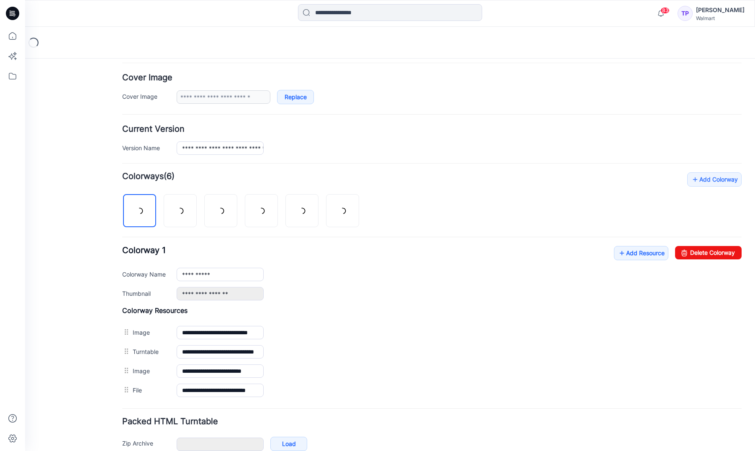
scroll to position [193, 0]
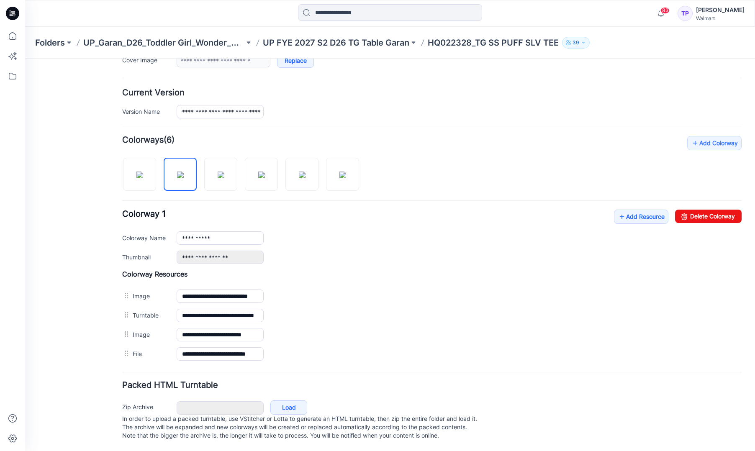
click at [122, 168] on div at bounding box center [244, 170] width 244 height 43
click at [137, 172] on img at bounding box center [140, 175] width 7 height 7
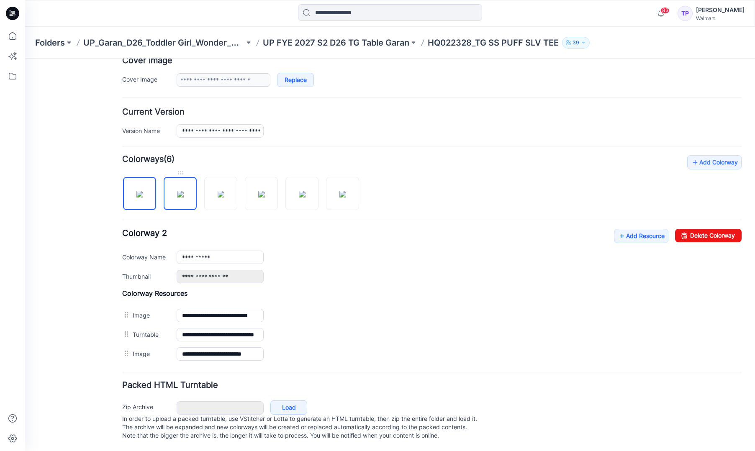
click at [196, 170] on div at bounding box center [244, 189] width 244 height 43
click at [184, 191] on img at bounding box center [180, 194] width 7 height 7
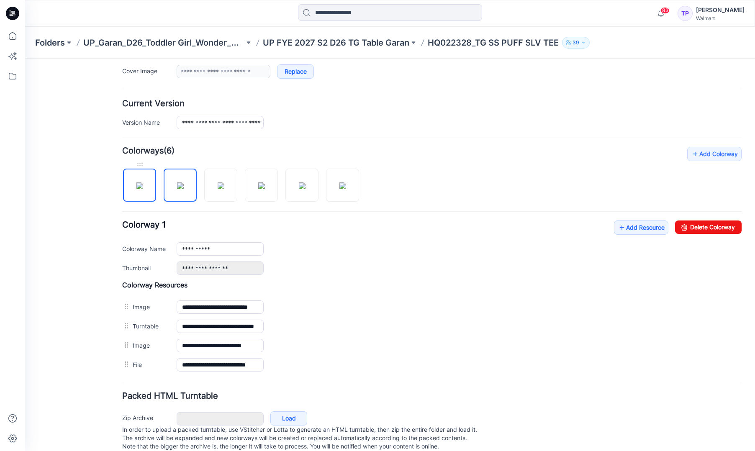
click at [137, 188] on img at bounding box center [140, 186] width 7 height 7
type input "**********"
click at [143, 189] on img at bounding box center [140, 185] width 7 height 7
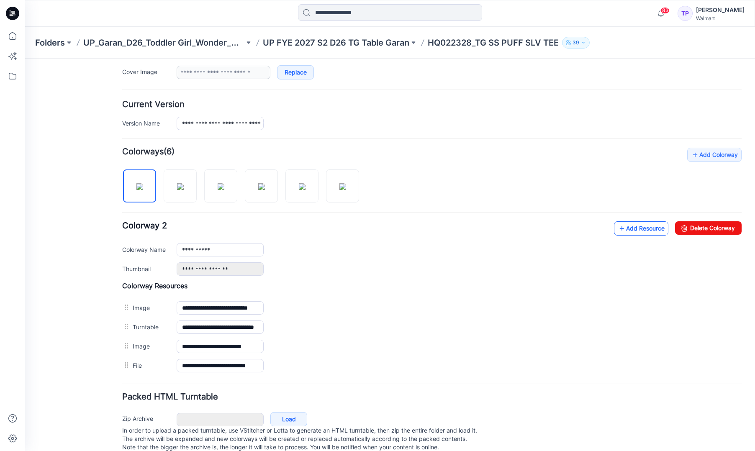
click at [657, 231] on link "Add Resource" at bounding box center [641, 229] width 54 height 14
click at [637, 229] on link "Add Resource" at bounding box center [641, 229] width 54 height 14
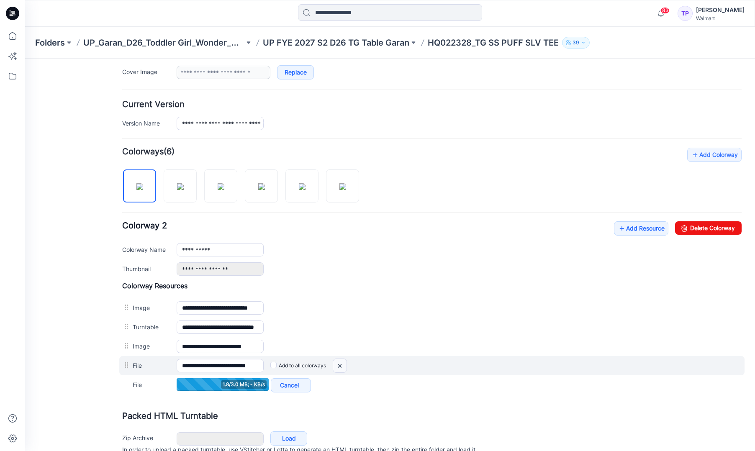
click at [25, 59] on img at bounding box center [25, 59] width 0 height 0
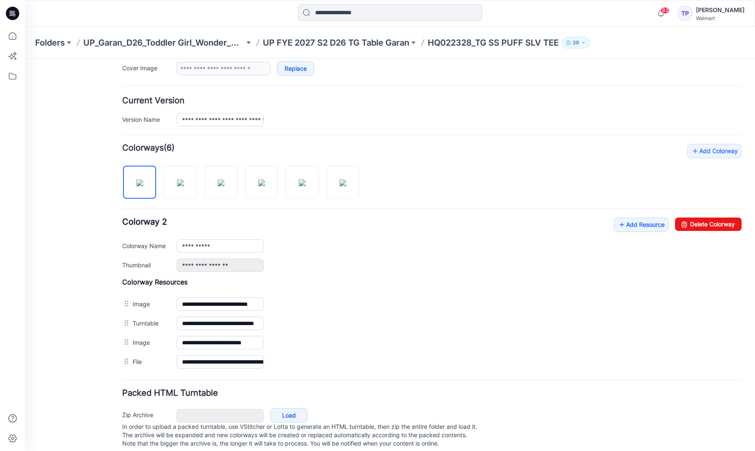
scroll to position [177, 0]
click at [618, 227] on icon at bounding box center [622, 224] width 8 height 13
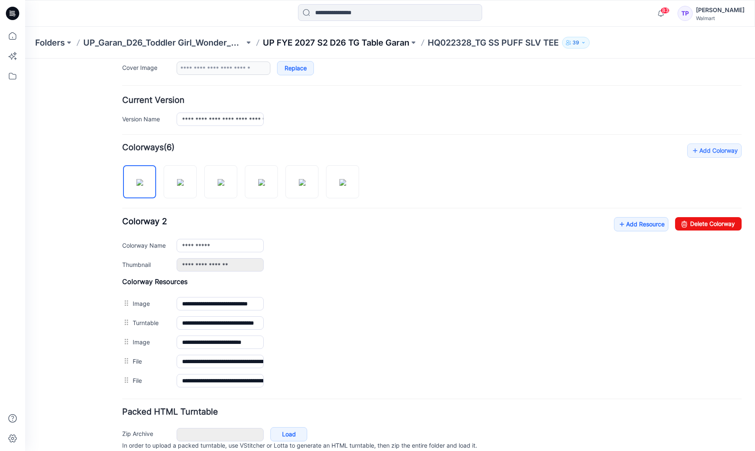
click at [304, 42] on p "UP FYE 2027 S2 D26 TG Table Garan" at bounding box center [336, 43] width 147 height 12
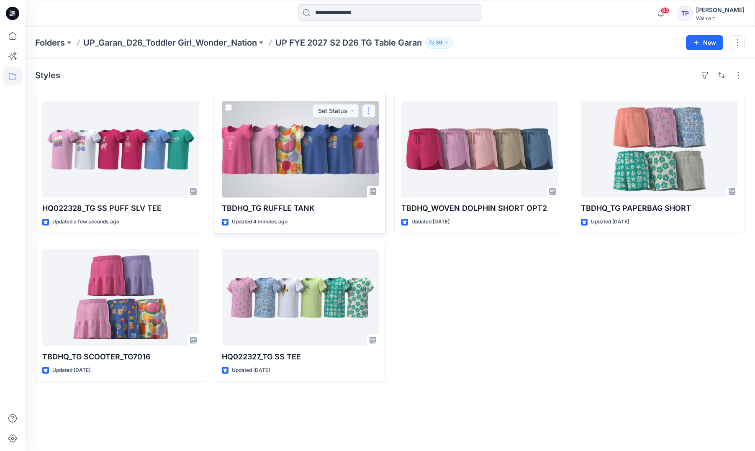
click at [370, 108] on button "button" at bounding box center [368, 110] width 13 height 13
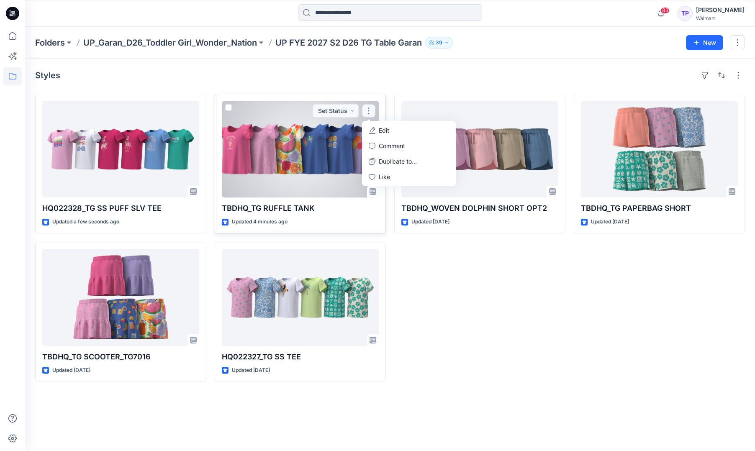
click at [377, 129] on button "Edit" at bounding box center [409, 130] width 90 height 15
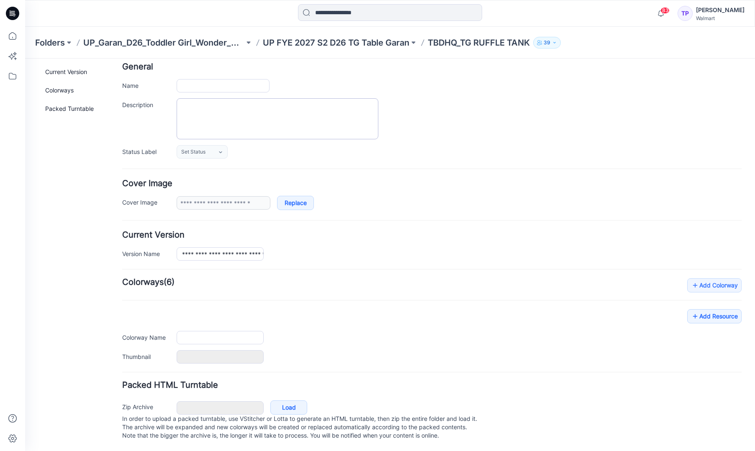
type input "**********"
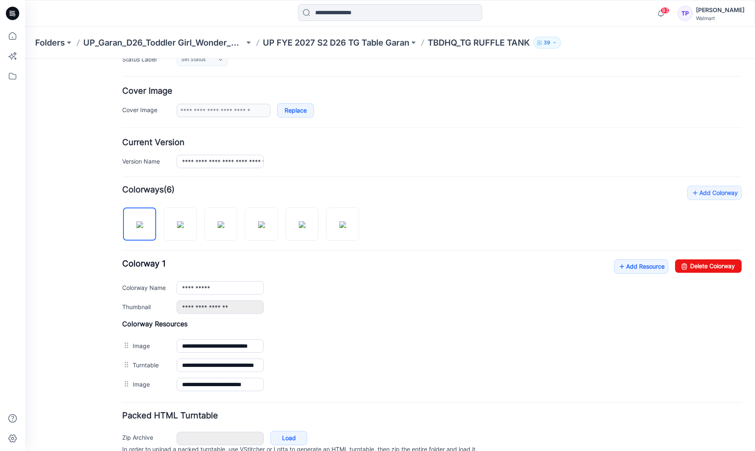
scroll to position [173, 0]
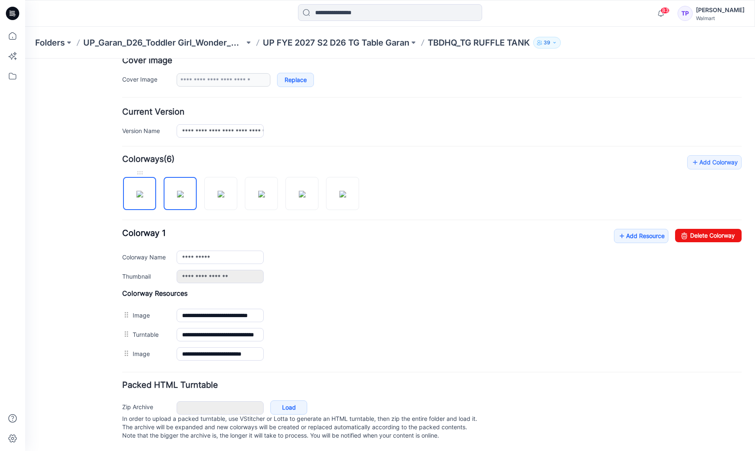
click at [137, 191] on img at bounding box center [140, 194] width 7 height 7
type input "**********"
click at [630, 229] on link "Add Resource" at bounding box center [641, 236] width 54 height 14
click at [143, 191] on img at bounding box center [140, 194] width 7 height 7
click at [632, 229] on link "Add Resource" at bounding box center [641, 236] width 54 height 14
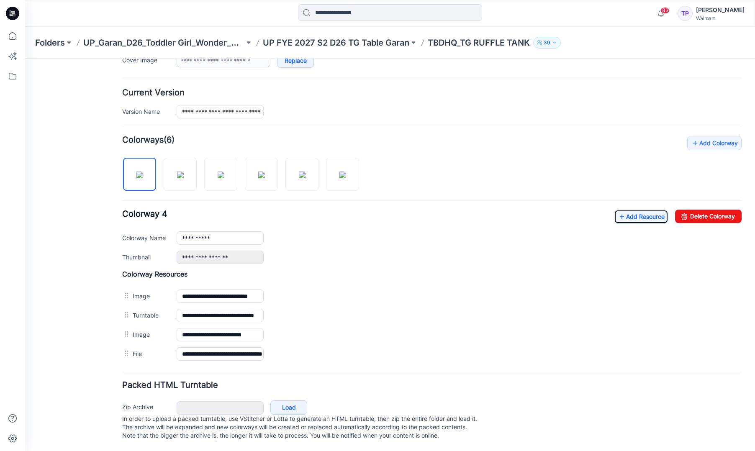
scroll to position [193, 0]
click at [631, 211] on link "Add Resource" at bounding box center [641, 217] width 54 height 14
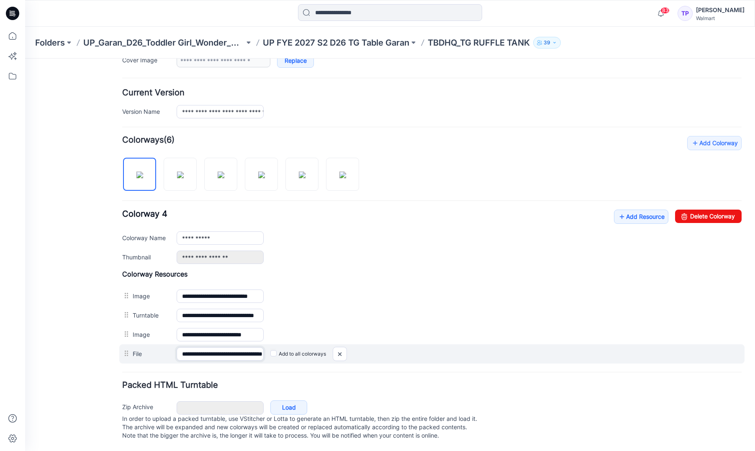
scroll to position [0, 47]
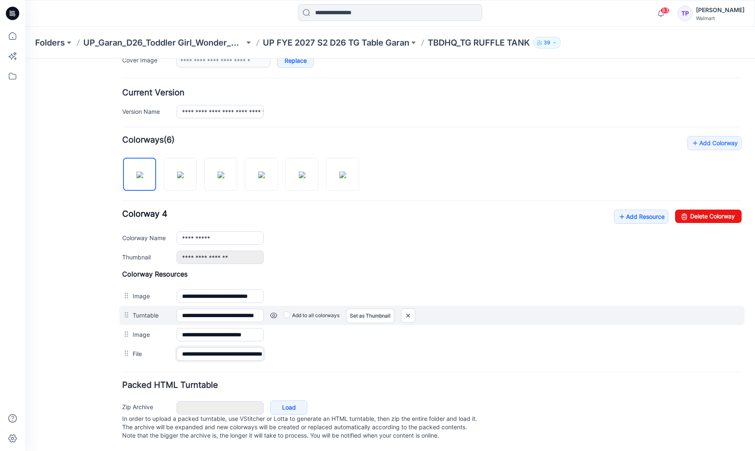
drag, startPoint x: 234, startPoint y: 349, endPoint x: 394, endPoint y: 300, distance: 167.3
click at [325, 346] on div "**********" at bounding box center [432, 354] width 620 height 19
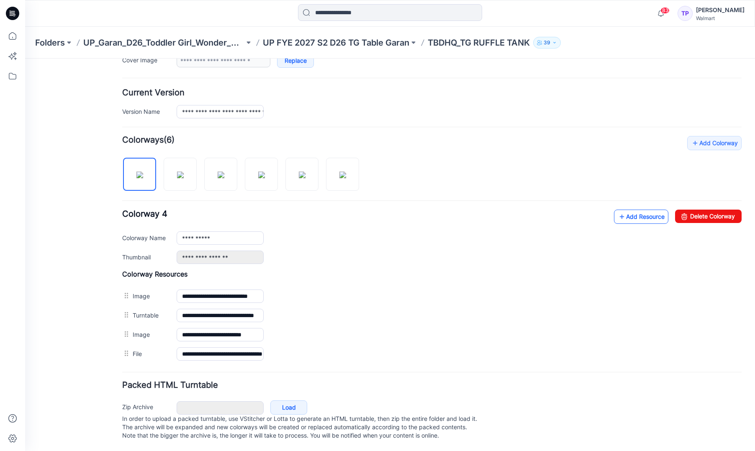
scroll to position [0, 0]
click at [630, 210] on link "Add Resource" at bounding box center [641, 217] width 54 height 14
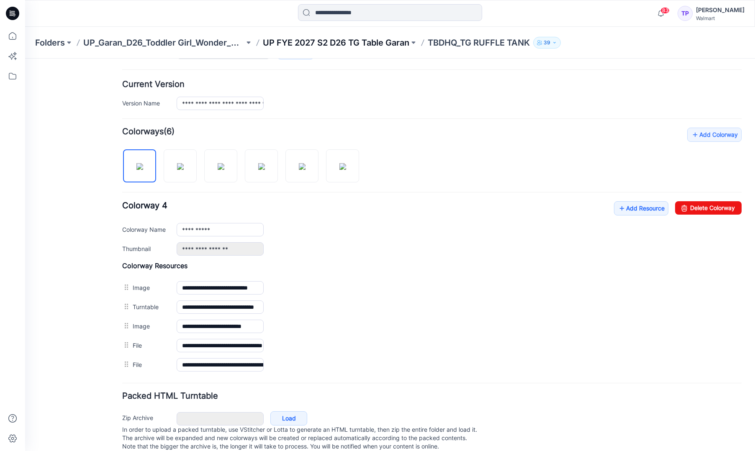
click at [350, 37] on p "UP FYE 2027 S2 D26 TG Table Garan" at bounding box center [336, 43] width 147 height 12
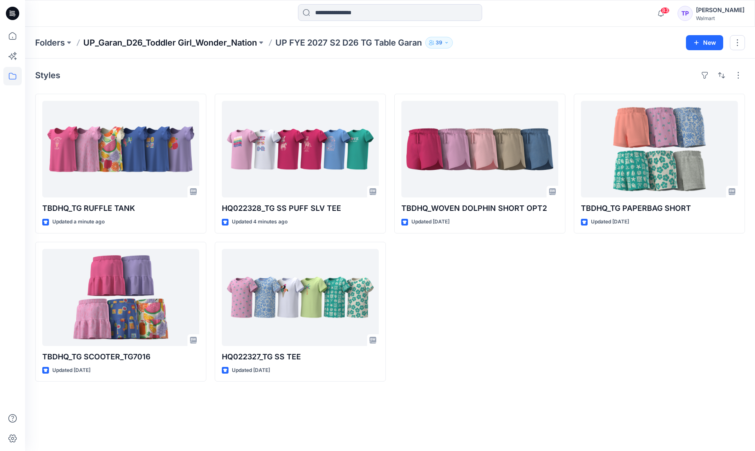
click at [221, 45] on p "UP_Garan_D26_Toddler Girl_Wonder_Nation" at bounding box center [170, 43] width 174 height 12
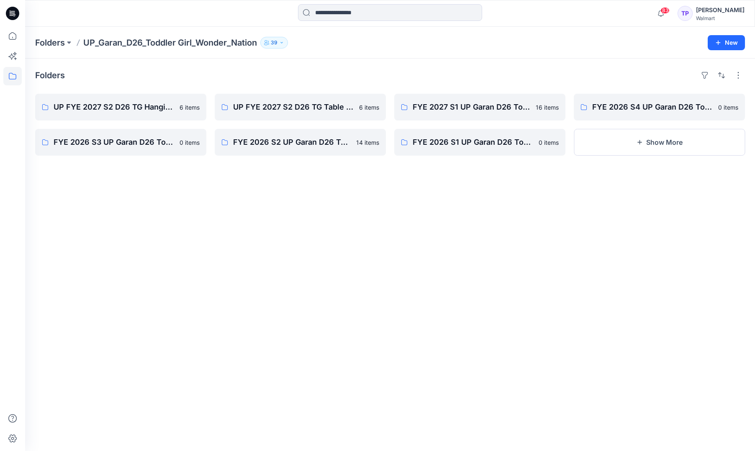
click at [305, 61] on div "Folders UP FYE 2027 S2 D26 TG Hanging Garan 6 items FYE 2026 S3 UP Garan D26 To…" at bounding box center [390, 255] width 730 height 393
click at [258, 108] on p "UP FYE 2027 S2 D26 TG Table Garan" at bounding box center [299, 107] width 133 height 12
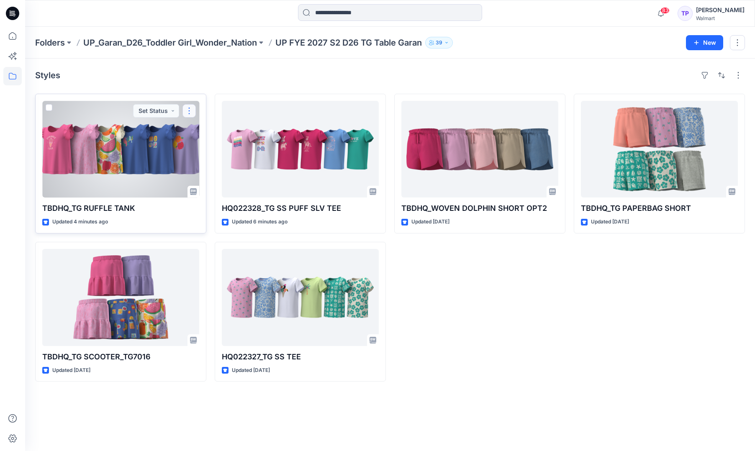
click at [188, 108] on button "button" at bounding box center [189, 110] width 13 height 13
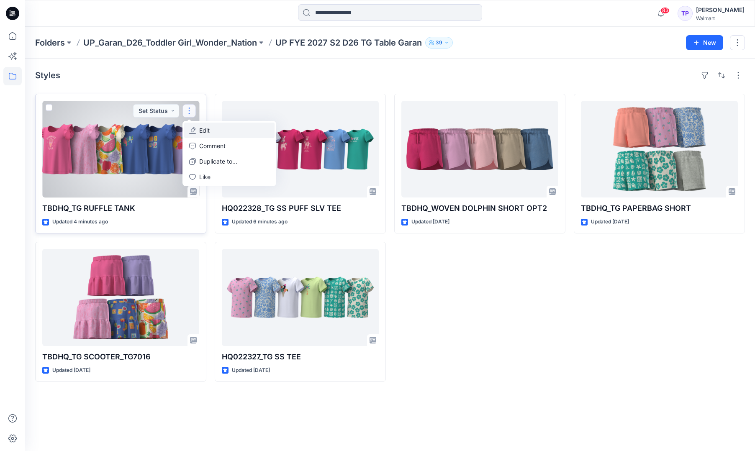
click at [198, 134] on button "Edit" at bounding box center [229, 130] width 90 height 15
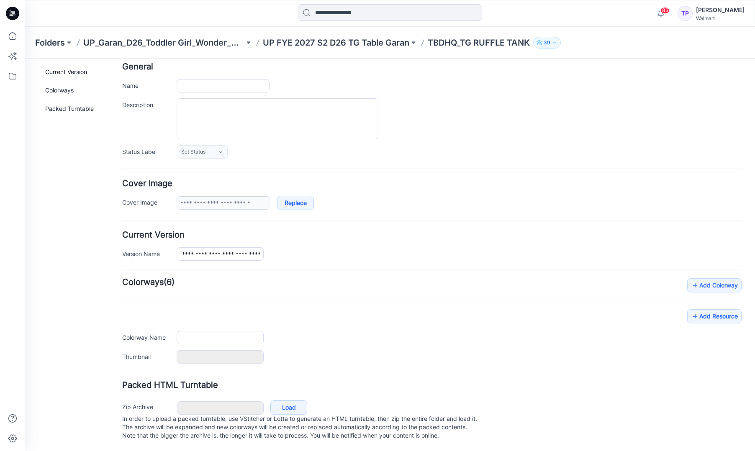
type input "**********"
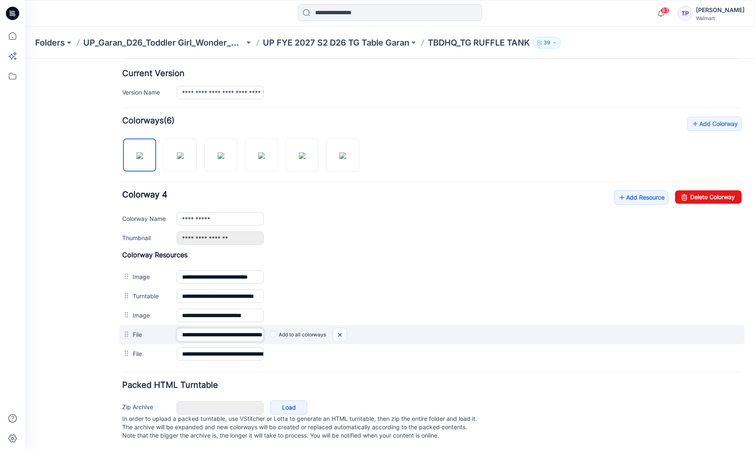
scroll to position [0, 47]
drag, startPoint x: 226, startPoint y: 327, endPoint x: 287, endPoint y: 332, distance: 60.9
click at [294, 330] on div "**********" at bounding box center [432, 334] width 626 height 19
drag, startPoint x: 234, startPoint y: 327, endPoint x: 238, endPoint y: 327, distance: 4.3
click at [237, 328] on input "**********" at bounding box center [220, 334] width 87 height 13
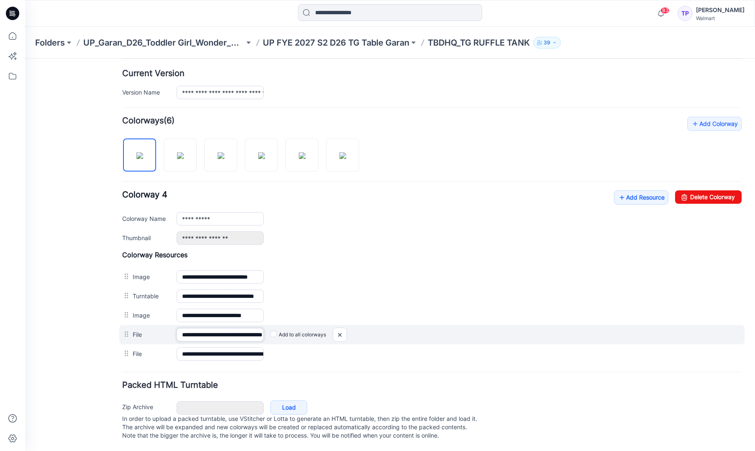
drag, startPoint x: 238, startPoint y: 327, endPoint x: 249, endPoint y: 327, distance: 10.9
click at [241, 328] on input "**********" at bounding box center [220, 334] width 87 height 13
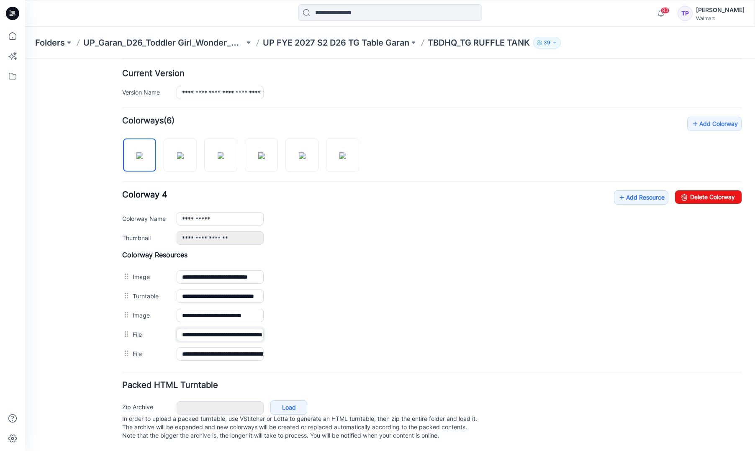
type input "**********"
click at [469, 383] on div "Packed HTML Turntable Zip Archive Cancel Load In order to upload a packed turnt…" at bounding box center [432, 412] width 620 height 62
click at [330, 34] on div "Folders UP_Garan_D26_Toddler Girl_Wonder_Nation UP FYE 2027 S2 D26 TG Table Gar…" at bounding box center [390, 43] width 730 height 32
click at [329, 41] on p "UP FYE 2027 S2 D26 TG Table Garan" at bounding box center [336, 43] width 147 height 12
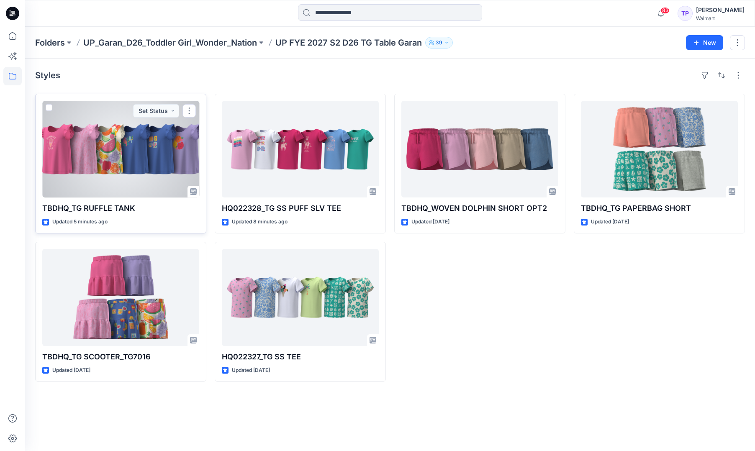
click at [161, 170] on div at bounding box center [120, 149] width 157 height 97
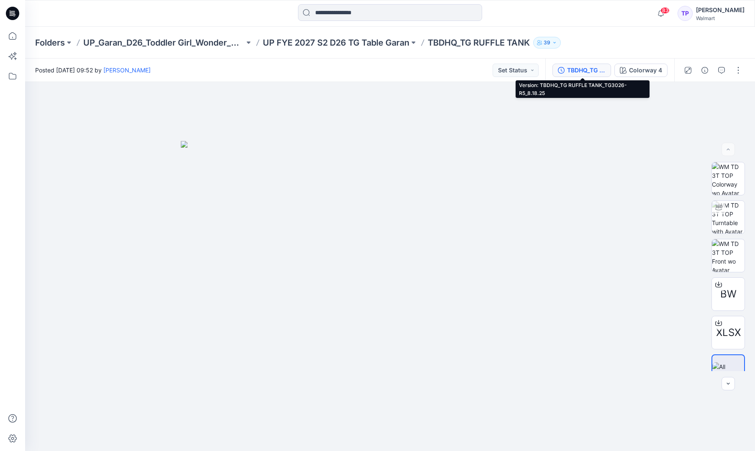
click at [599, 71] on div "TBDHQ_TG RUFFLE TANK_TG3026-R5_8.18.25" at bounding box center [586, 70] width 39 height 9
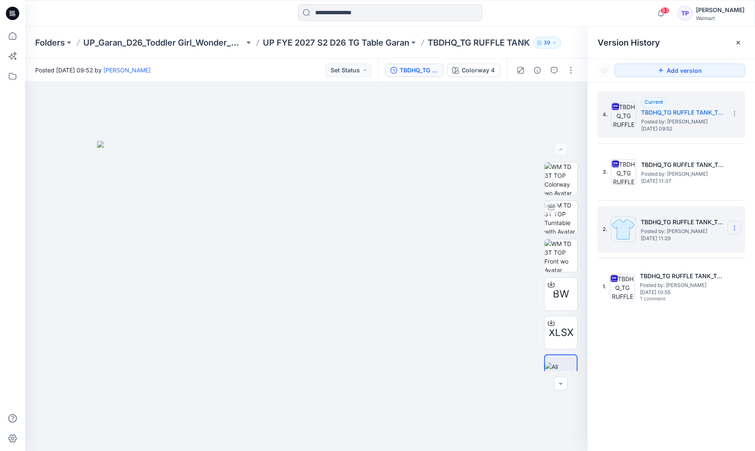
click at [0, 0] on icon at bounding box center [0, 0] width 0 height 0
click at [704, 296] on div "Delete Version" at bounding box center [689, 298] width 97 height 17
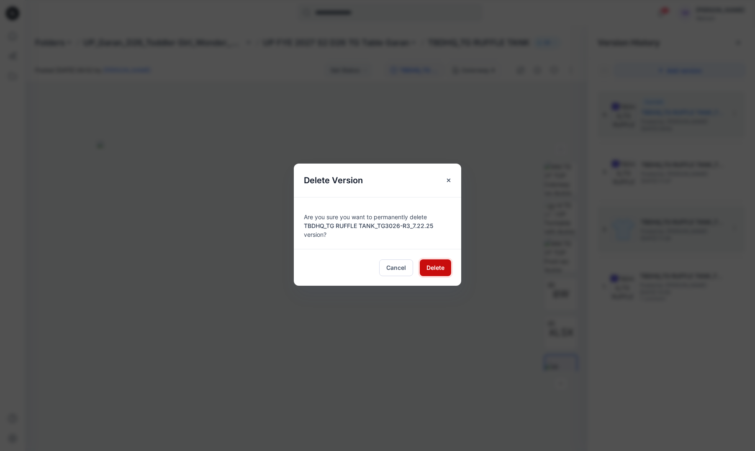
click at [444, 270] on span "Delete" at bounding box center [436, 267] width 18 height 9
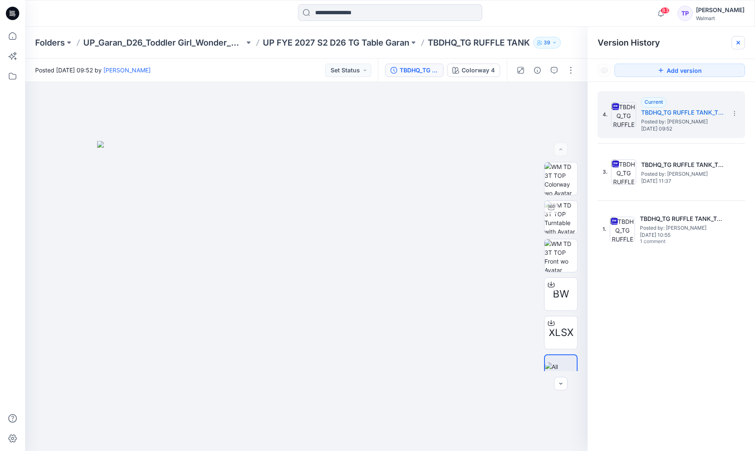
click at [741, 40] on icon at bounding box center [738, 42] width 7 height 7
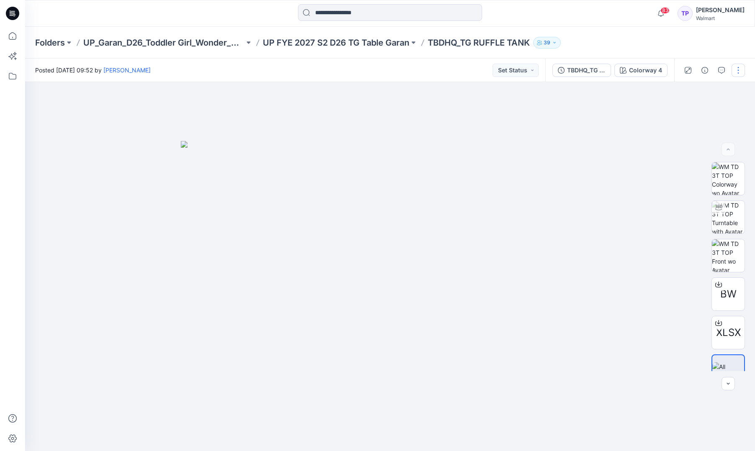
click at [742, 68] on button "button" at bounding box center [738, 70] width 13 height 13
click at [706, 112] on button "Edit" at bounding box center [703, 113] width 77 height 15
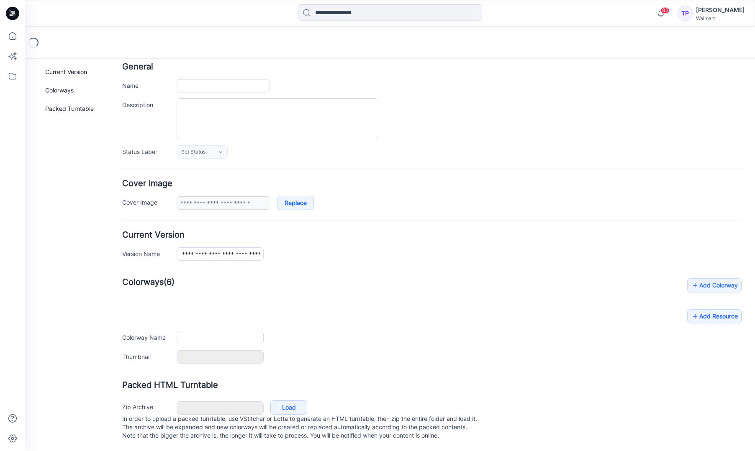
type input "**********"
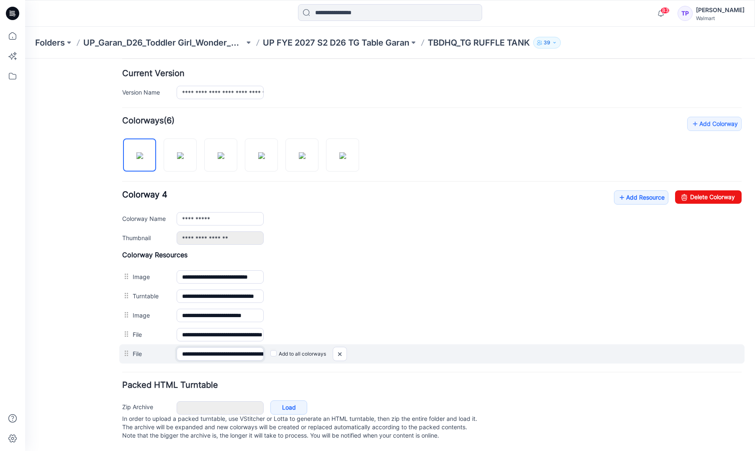
scroll to position [0, 61]
drag, startPoint x: 248, startPoint y: 347, endPoint x: 265, endPoint y: 347, distance: 16.3
click at [291, 352] on div "**********" at bounding box center [432, 354] width 626 height 19
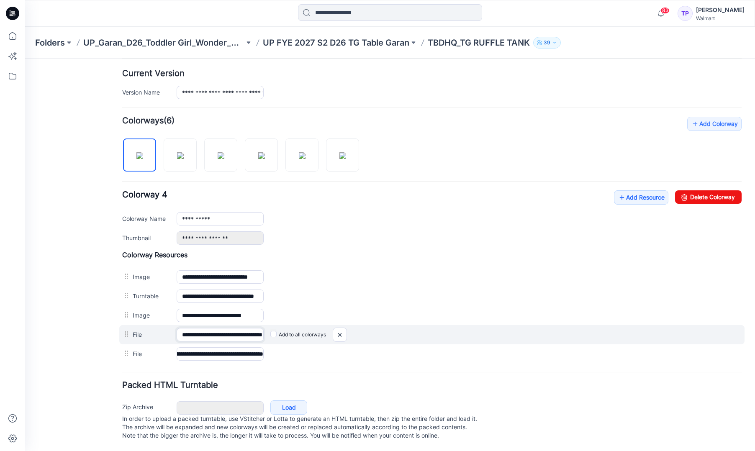
scroll to position [0, 0]
click at [251, 329] on input "**********" at bounding box center [220, 334] width 87 height 13
drag, startPoint x: 223, startPoint y: 327, endPoint x: 312, endPoint y: 334, distance: 89.0
click at [312, 334] on div "**********" at bounding box center [432, 334] width 626 height 19
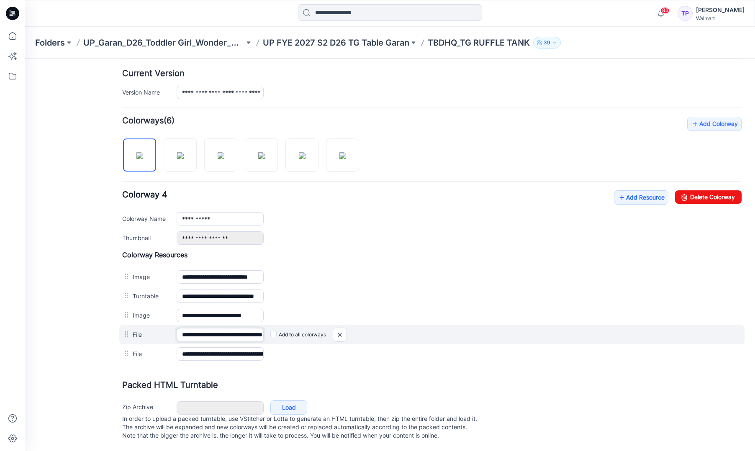
click at [240, 328] on input "**********" at bounding box center [220, 334] width 87 height 13
type input "**********"
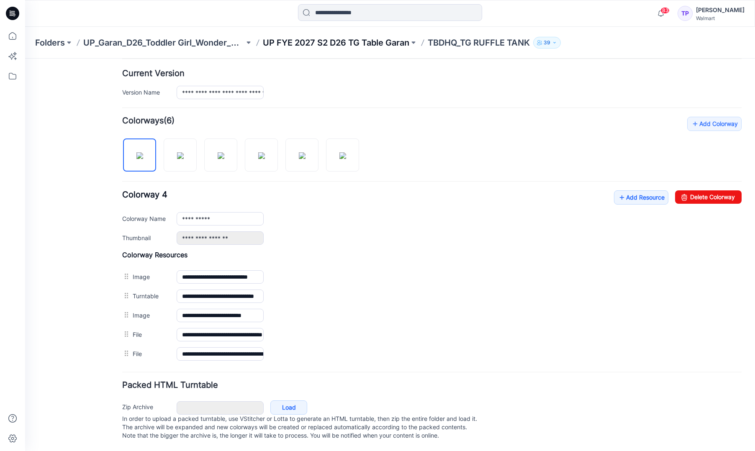
click at [356, 45] on p "UP FYE 2027 S2 D26 TG Table Garan" at bounding box center [336, 43] width 147 height 12
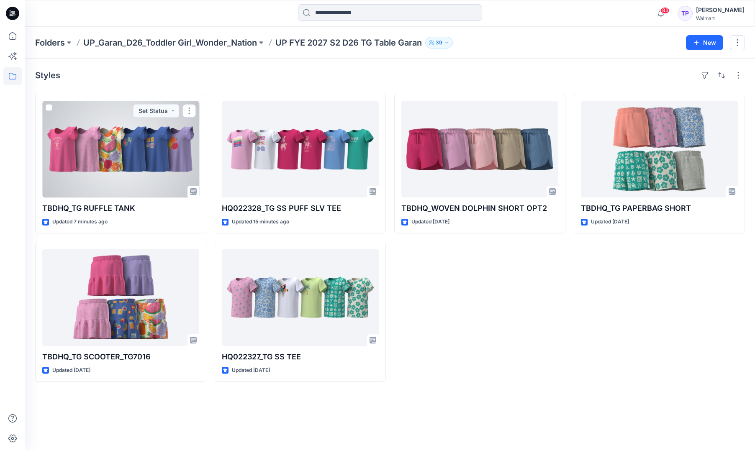
click at [163, 148] on div at bounding box center [120, 149] width 157 height 97
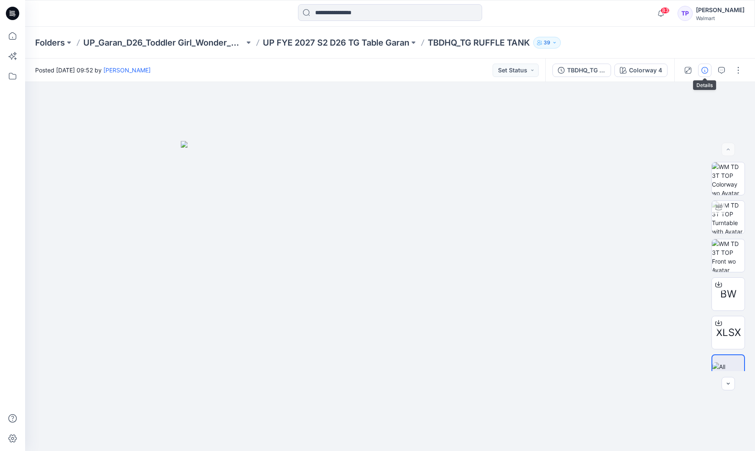
click at [707, 73] on button "button" at bounding box center [704, 70] width 13 height 13
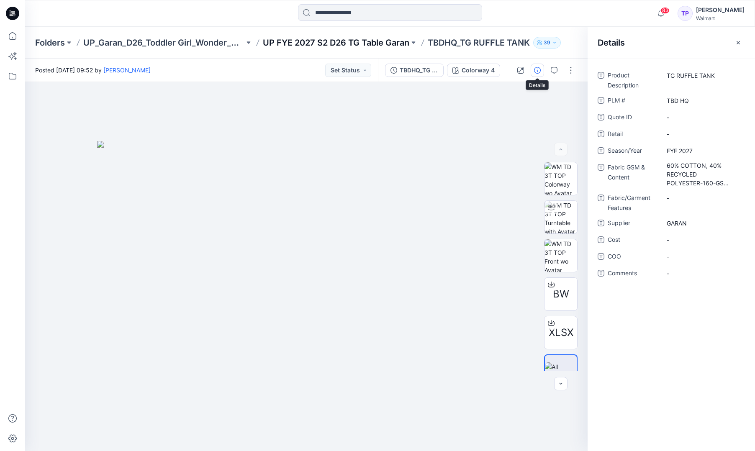
click at [282, 44] on p "UP FYE 2027 S2 D26 TG Table Garan" at bounding box center [336, 43] width 147 height 12
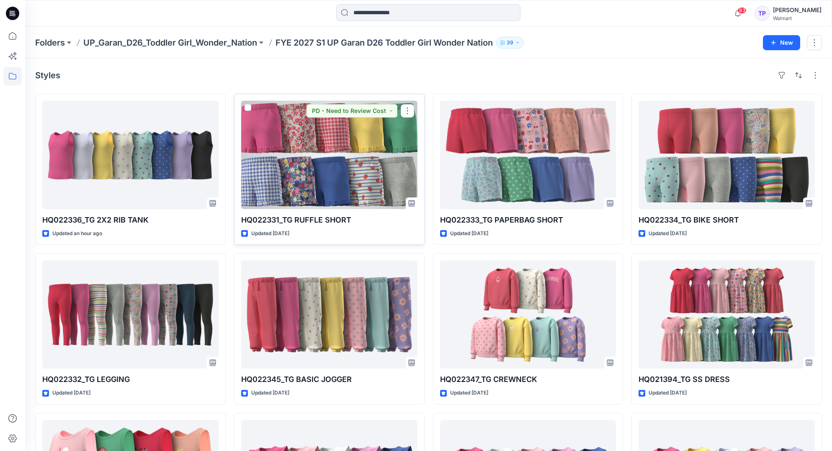
click at [322, 173] on div at bounding box center [329, 155] width 176 height 108
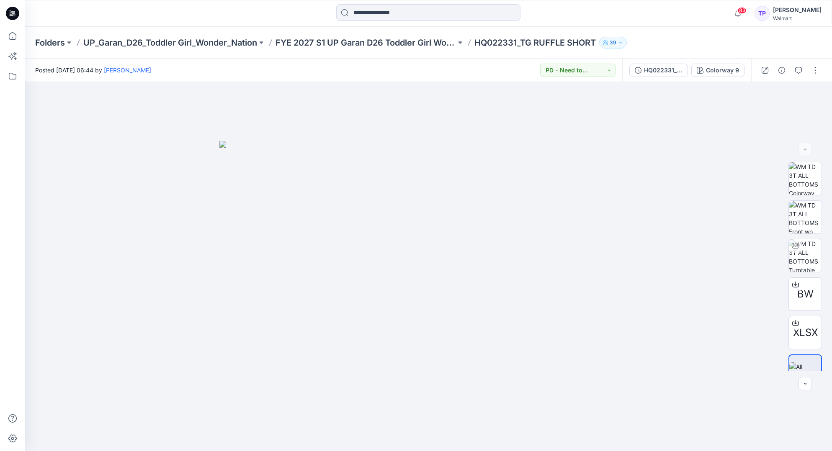
click at [369, 49] on div "Folders UP_Garan_D26_Toddler Girl_Wonder_Nation FYE 2027 S1 UP Garan D26 Toddle…" at bounding box center [428, 43] width 807 height 32
click at [366, 43] on p "FYE 2027 S1 UP Garan D26 Toddler Girl Wonder Nation" at bounding box center [366, 43] width 180 height 12
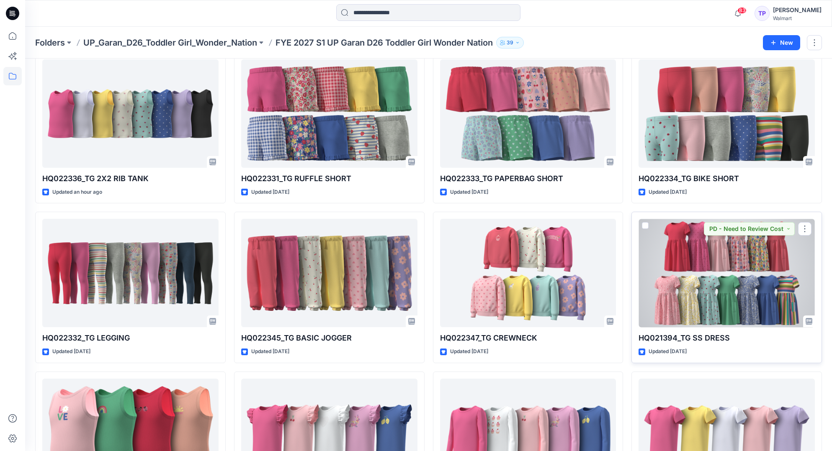
scroll to position [23, 0]
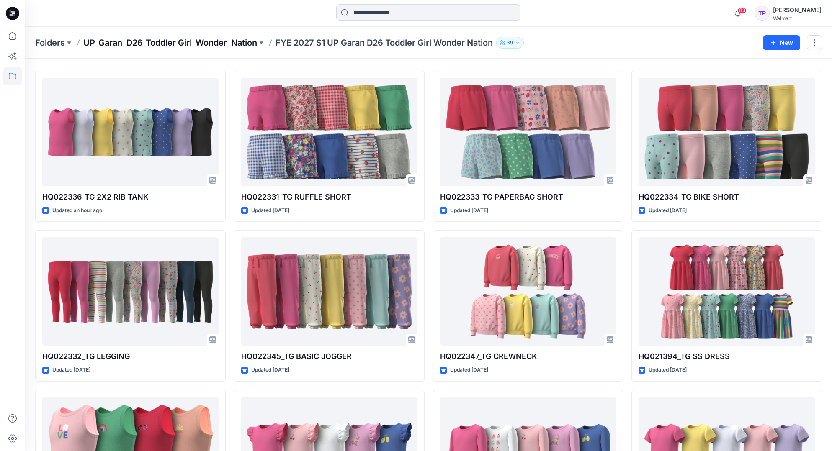
click at [218, 45] on p "UP_Garan_D26_Toddler Girl_Wonder_Nation" at bounding box center [170, 43] width 174 height 12
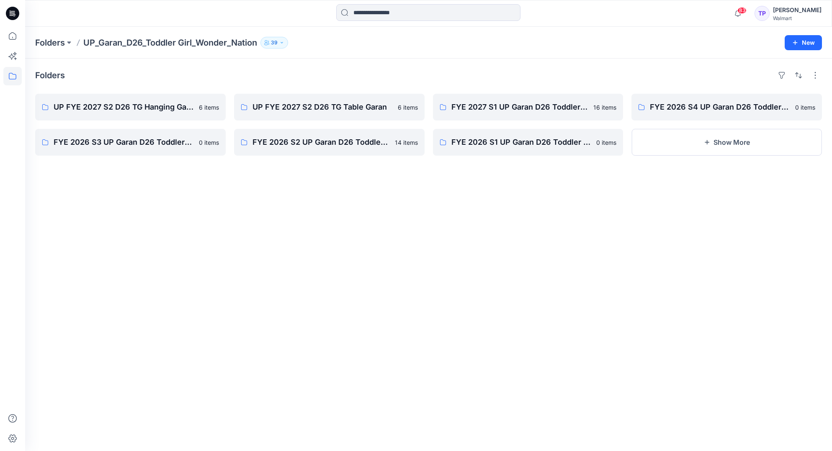
click at [20, 14] on div at bounding box center [12, 13] width 27 height 27
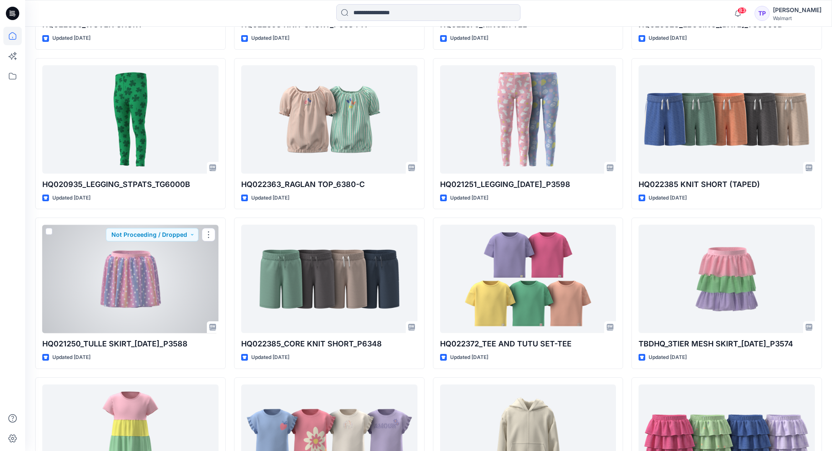
scroll to position [3123, 0]
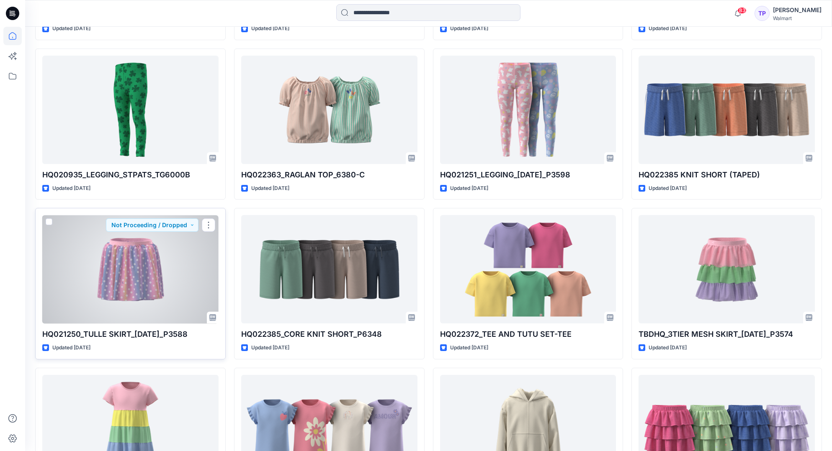
click at [129, 311] on div at bounding box center [130, 269] width 176 height 108
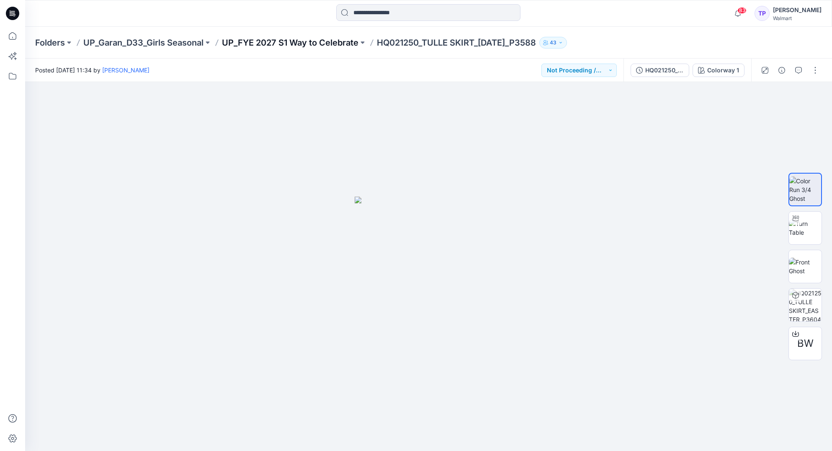
click at [341, 44] on p "UP_FYE 2027 S1 Way to Celebrate" at bounding box center [290, 43] width 137 height 12
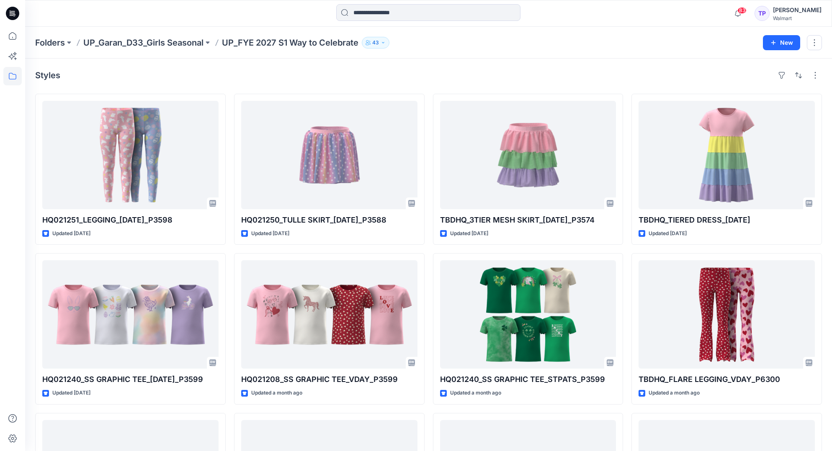
click at [526, 64] on div "Styles HQ021251_LEGGING_EASTER_P3598 Updated 5 days ago HQ021240_SS GRAPHIC TEE…" at bounding box center [428, 332] width 807 height 546
